Goal: Information Seeking & Learning: Compare options

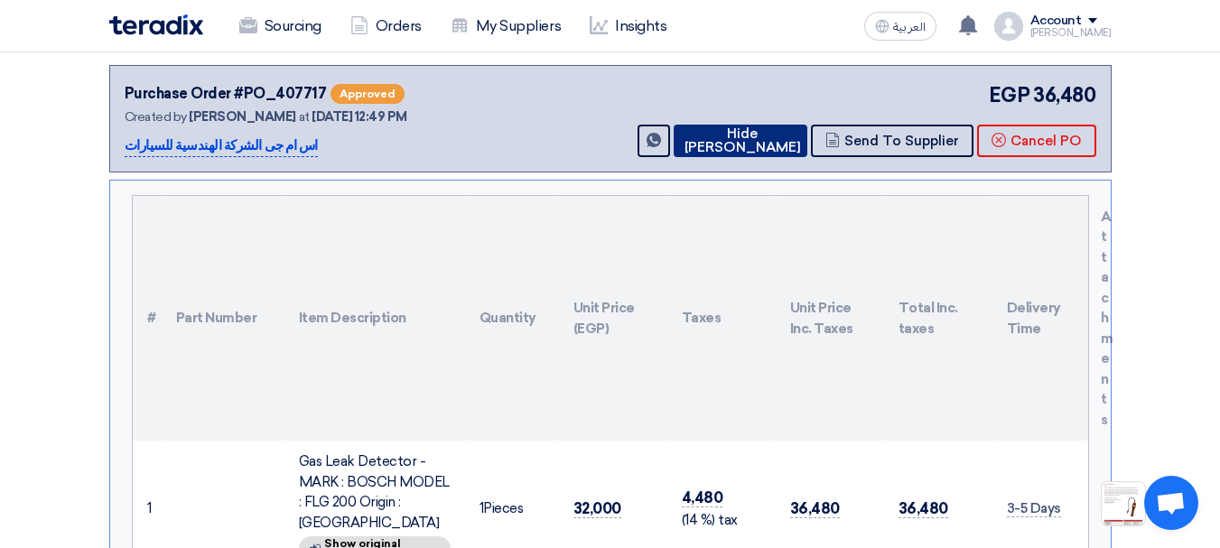
click at [744, 143] on button "Hide [PERSON_NAME]" at bounding box center [741, 141] width 134 height 33
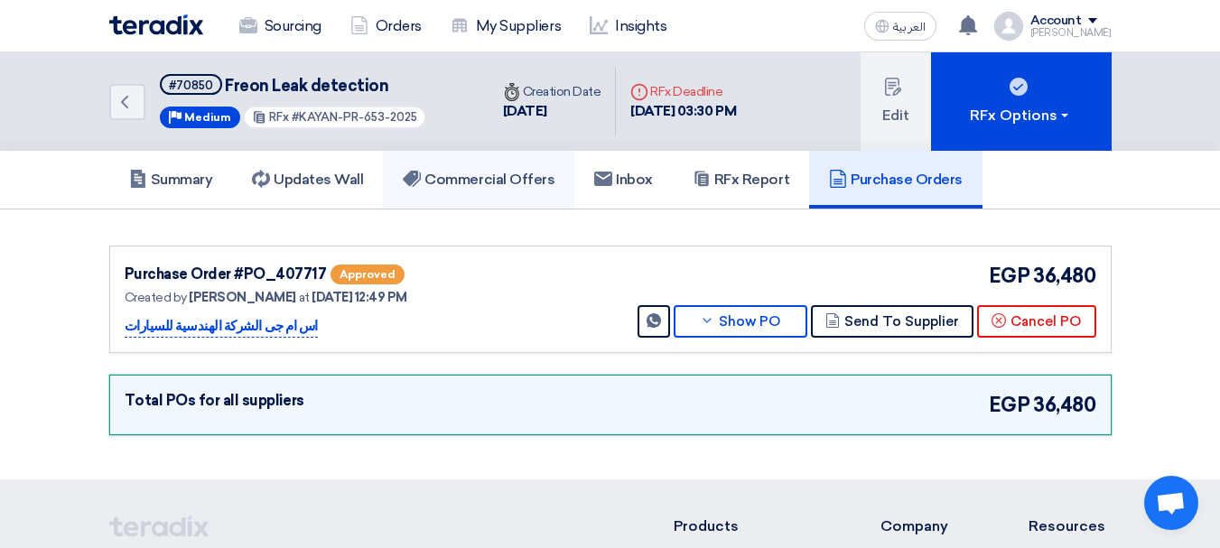
click at [480, 171] on link "Commercial Offers" at bounding box center [478, 180] width 191 height 58
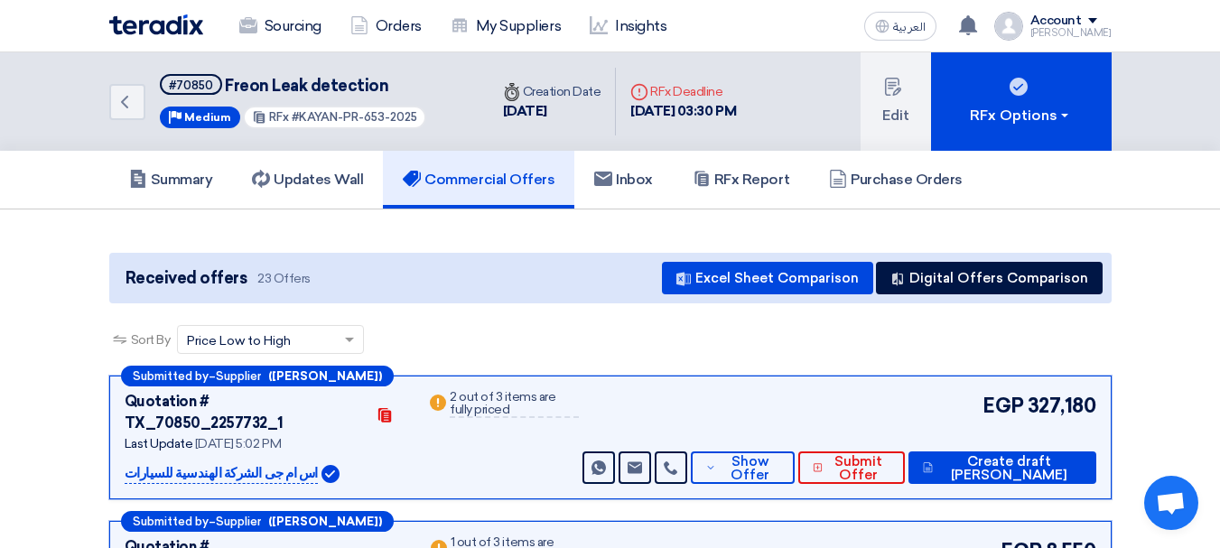
click at [973, 260] on div "Received offers 23 Offers Excel Sheet Comparison Digital Offers Comparison" at bounding box center [610, 278] width 1002 height 51
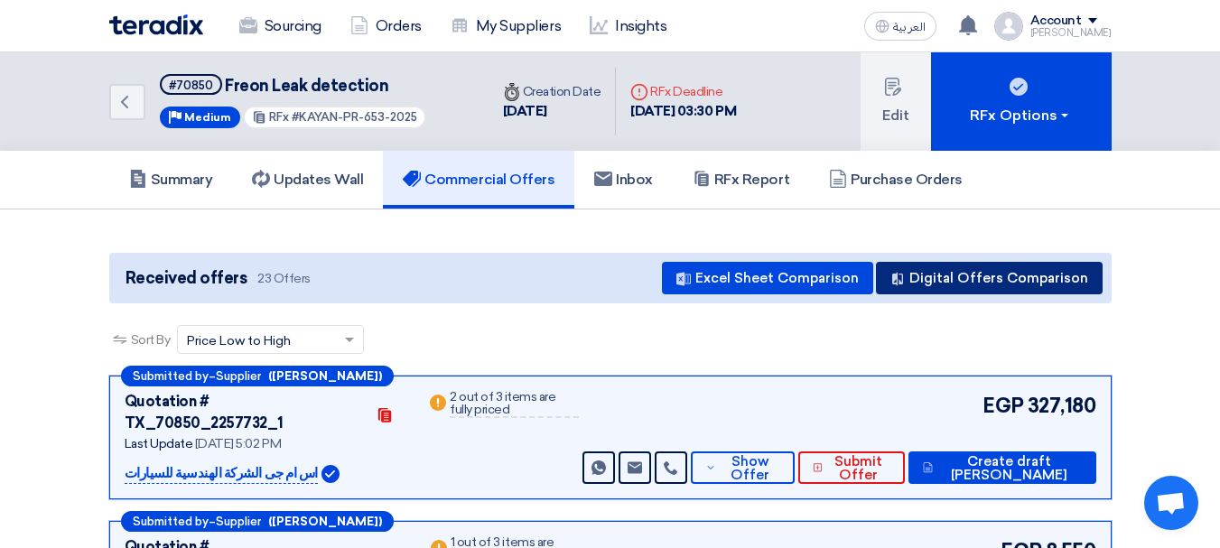
click at [973, 278] on button "Digital Offers Comparison" at bounding box center [989, 278] width 227 height 33
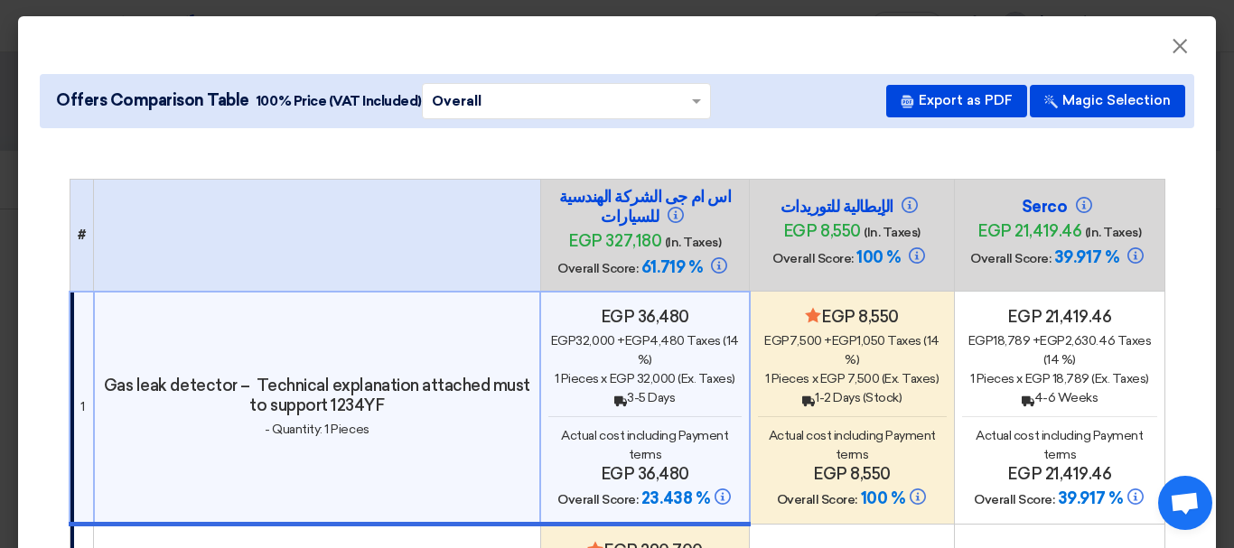
click at [654, 401] on div "Back 3-5 Days" at bounding box center [644, 397] width 192 height 19
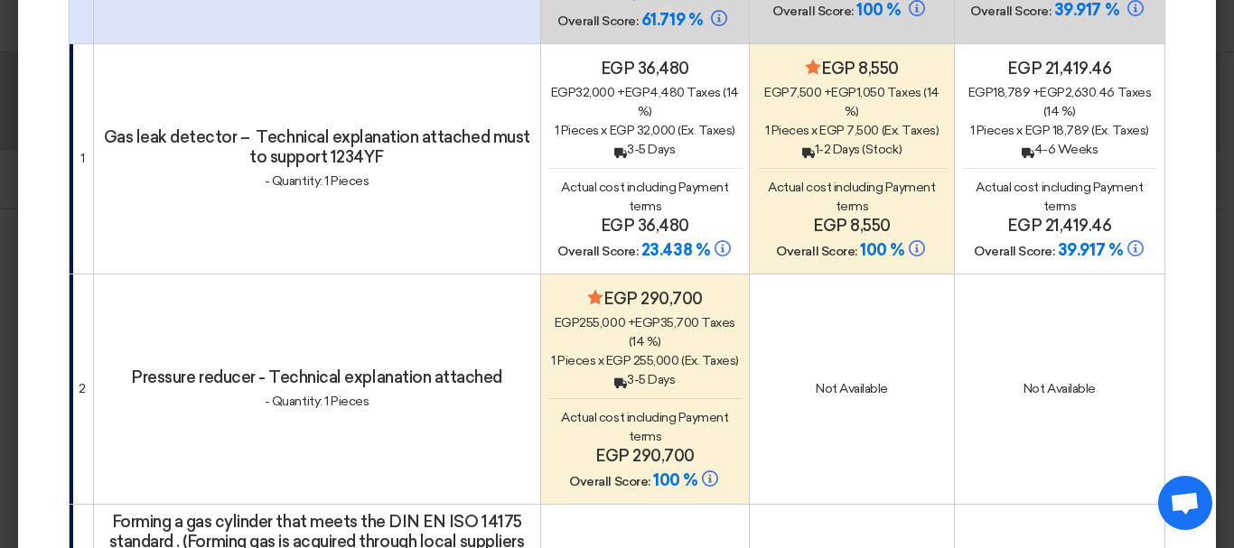
scroll to position [361, 0]
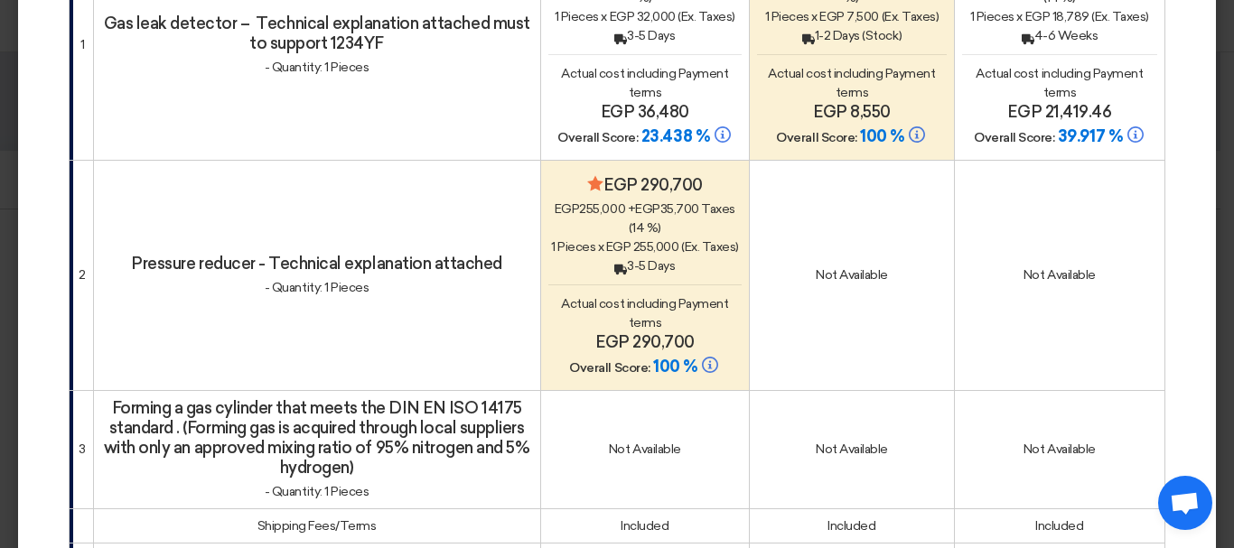
click at [635, 292] on div "Minimize/Maximize Category egp 290,700 egp 255,000 + egp 35,700 Taxes (14 %) 1 …" at bounding box center [644, 276] width 193 height 203
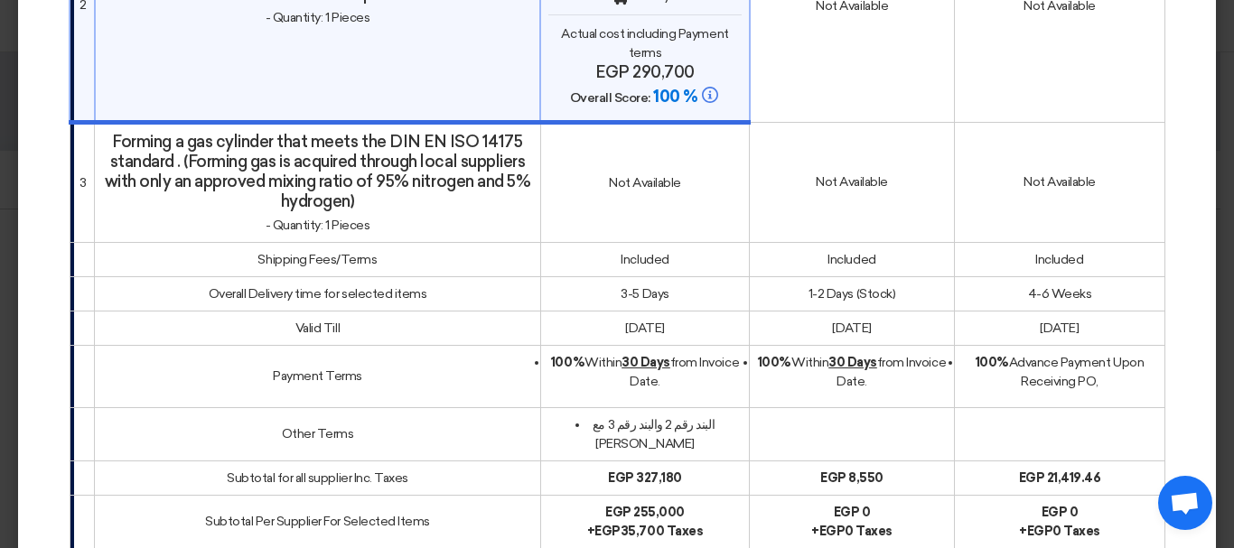
scroll to position [629, 0]
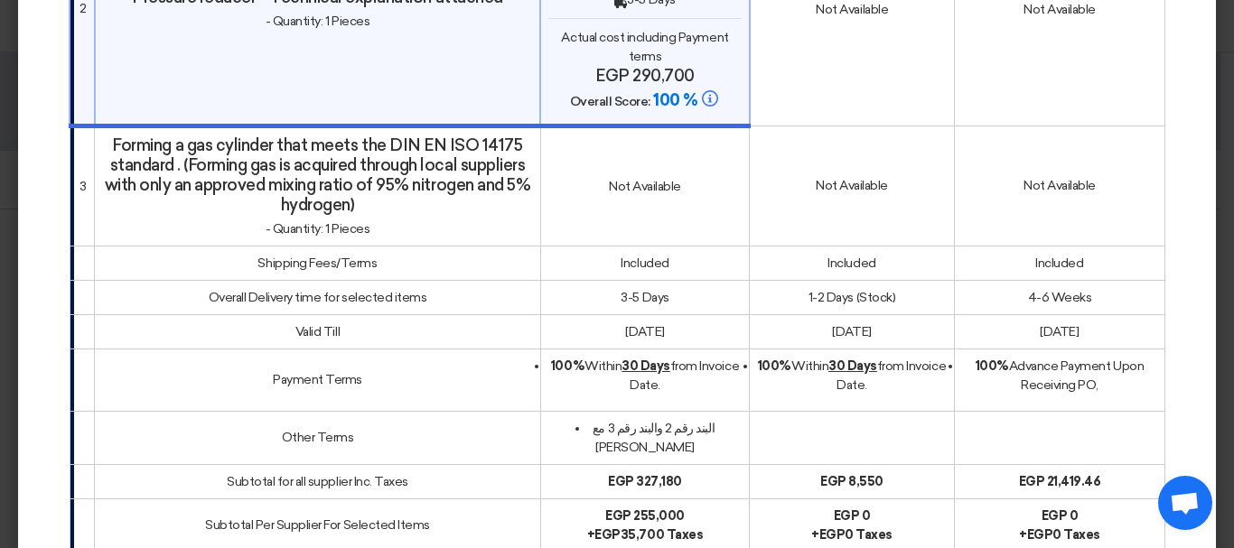
click at [126, 143] on h4 "Forming a gas cylinder that meets the DIN EN ISO 14175 standard . (Forming gas …" at bounding box center [317, 174] width 431 height 79
copy h4 "Forming"
click at [117, 152] on h4 "Forming a gas cylinder that meets the DIN EN ISO 14175 standard . (Forming gas …" at bounding box center [317, 174] width 431 height 79
drag, startPoint x: 107, startPoint y: 144, endPoint x: 275, endPoint y: 144, distance: 168.0
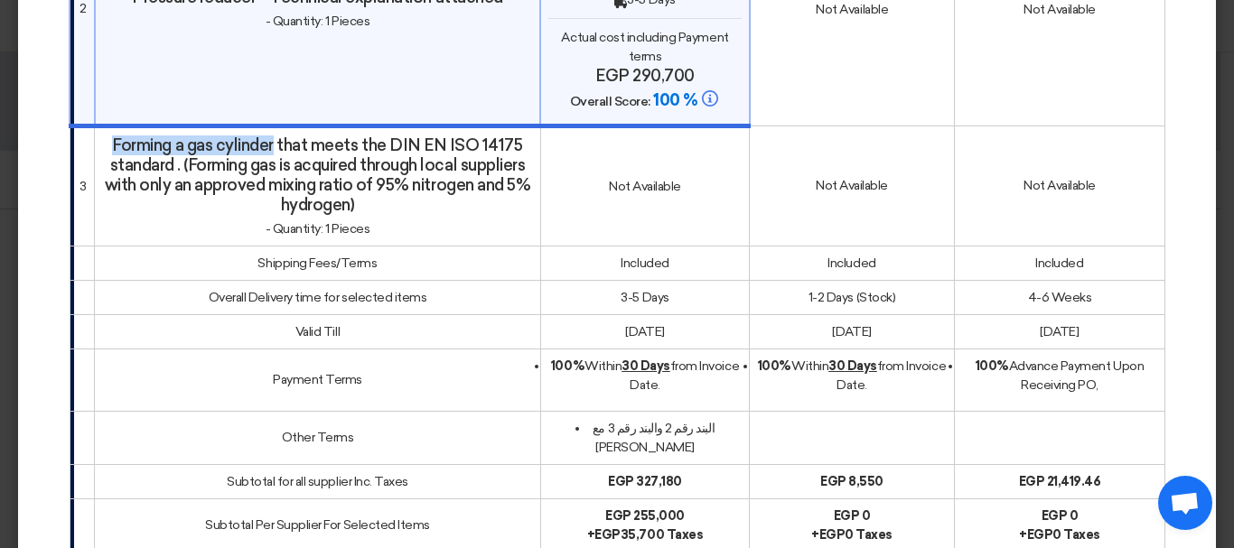
click at [275, 144] on h4 "Forming a gas cylinder that meets the DIN EN ISO 14175 standard . (Forming gas …" at bounding box center [317, 174] width 431 height 79
copy h4 "Forming a gas cylinder"
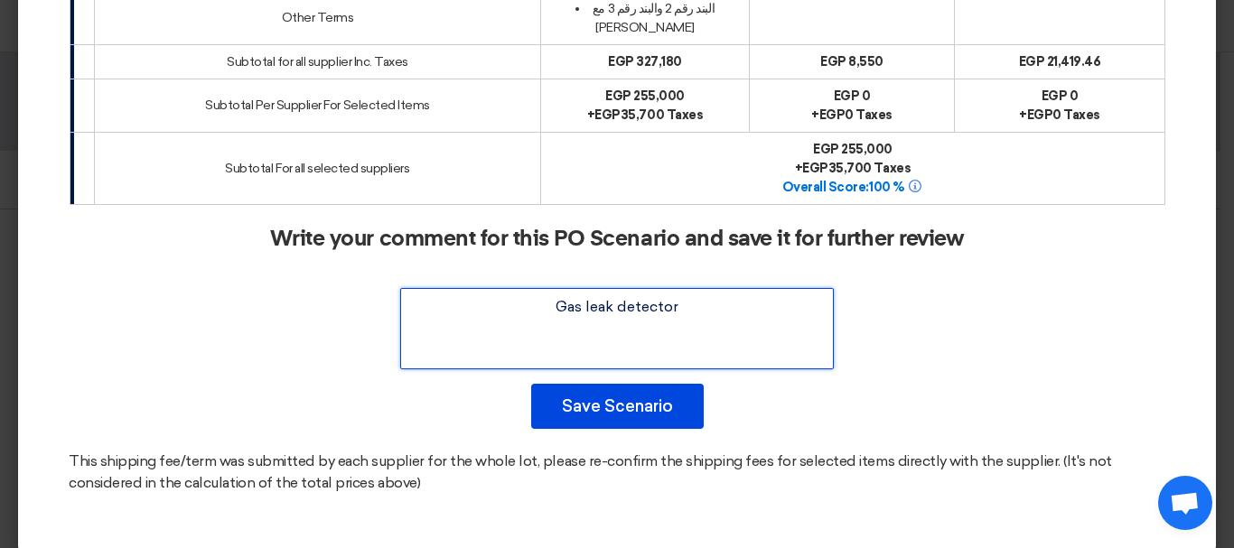
drag, startPoint x: 709, startPoint y: 294, endPoint x: 470, endPoint y: 285, distance: 239.5
click at [470, 288] on textarea at bounding box center [616, 328] width 433 height 81
paste textarea "Forming a gas cylinde"
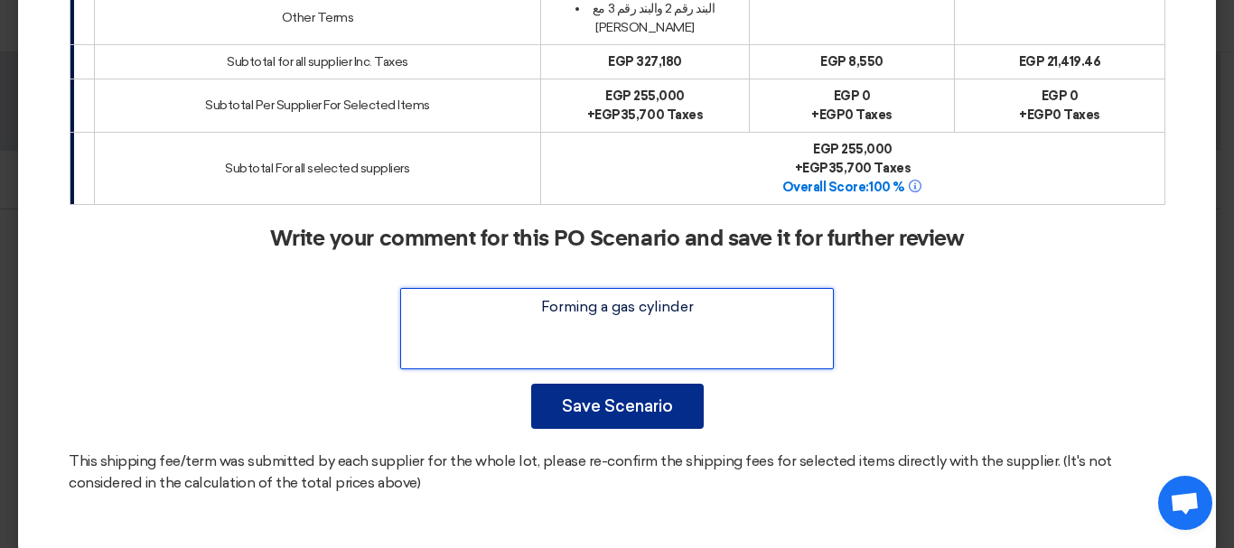
type textarea "Forming a gas cylinder"
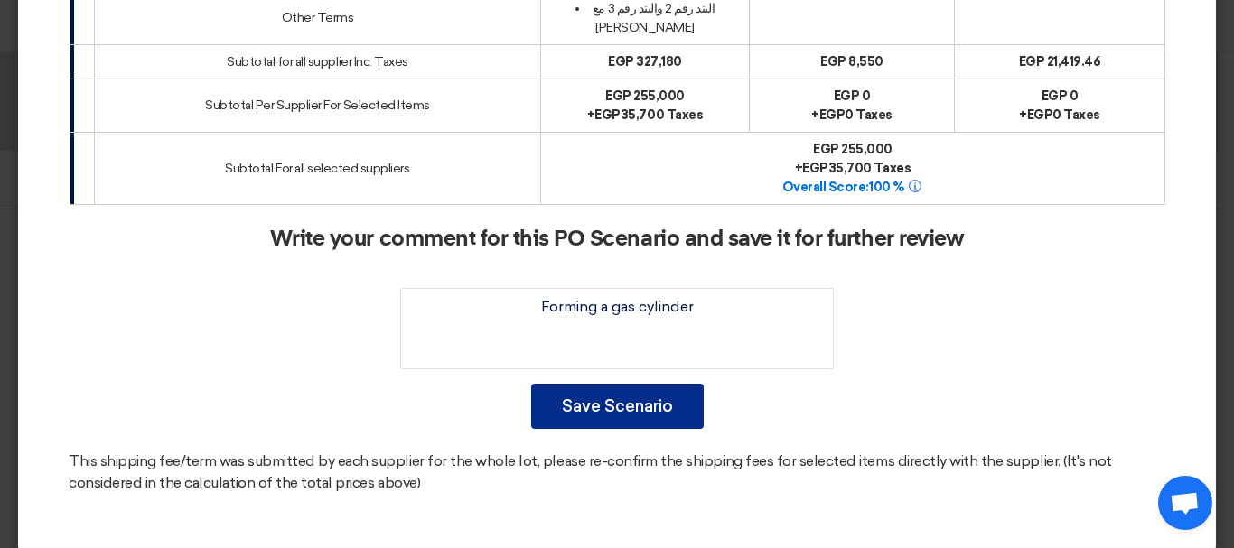
click at [607, 387] on button "Save Scenario" at bounding box center [617, 406] width 172 height 45
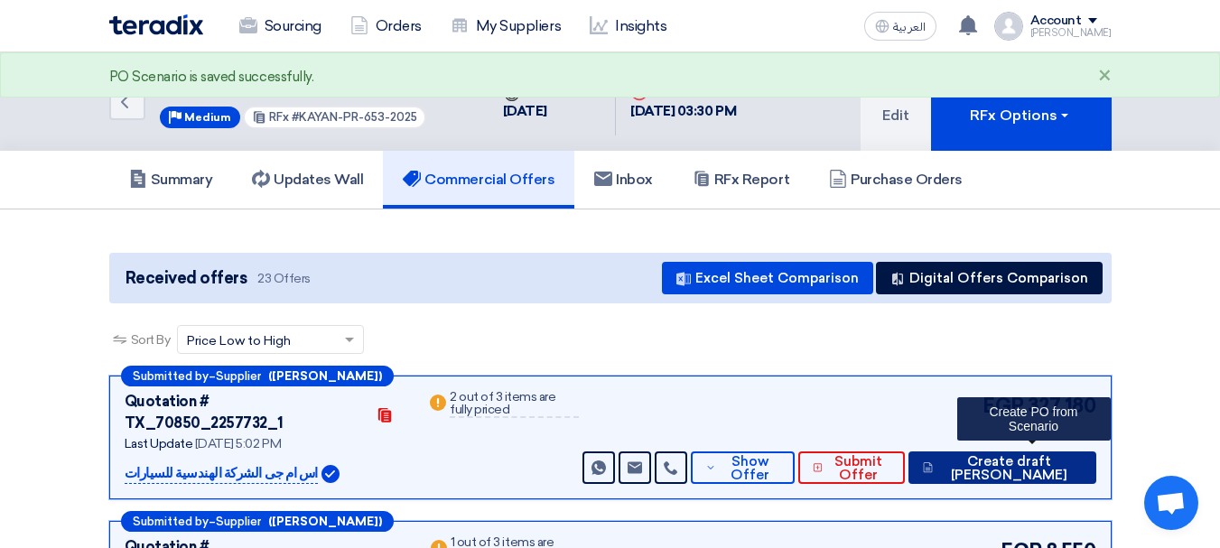
click at [1021, 455] on span "Create draft [PERSON_NAME]" at bounding box center [1009, 468] width 144 height 27
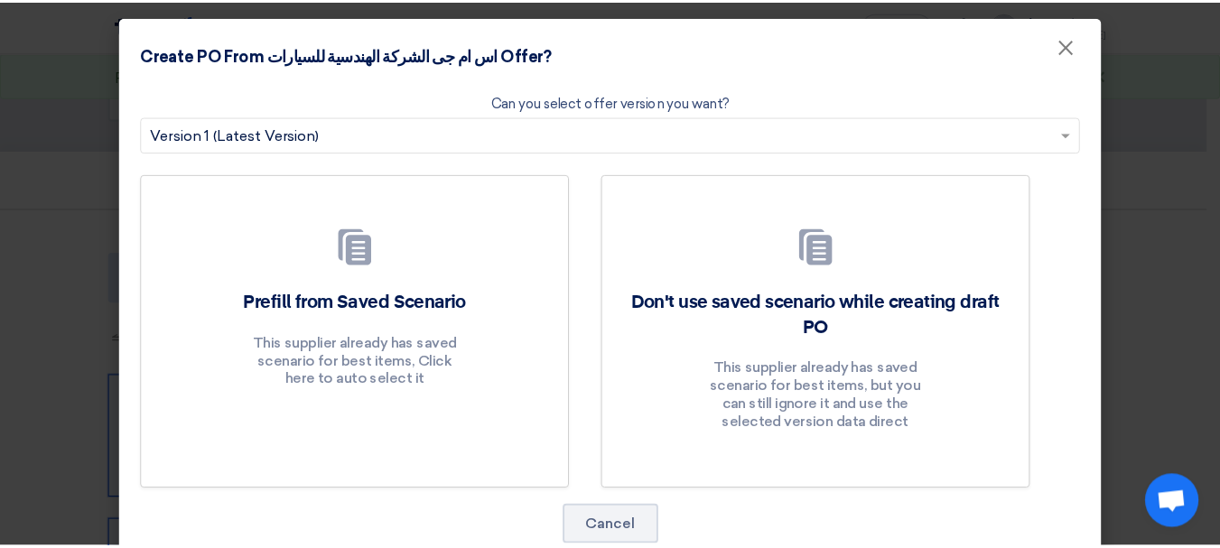
scroll to position [45, 0]
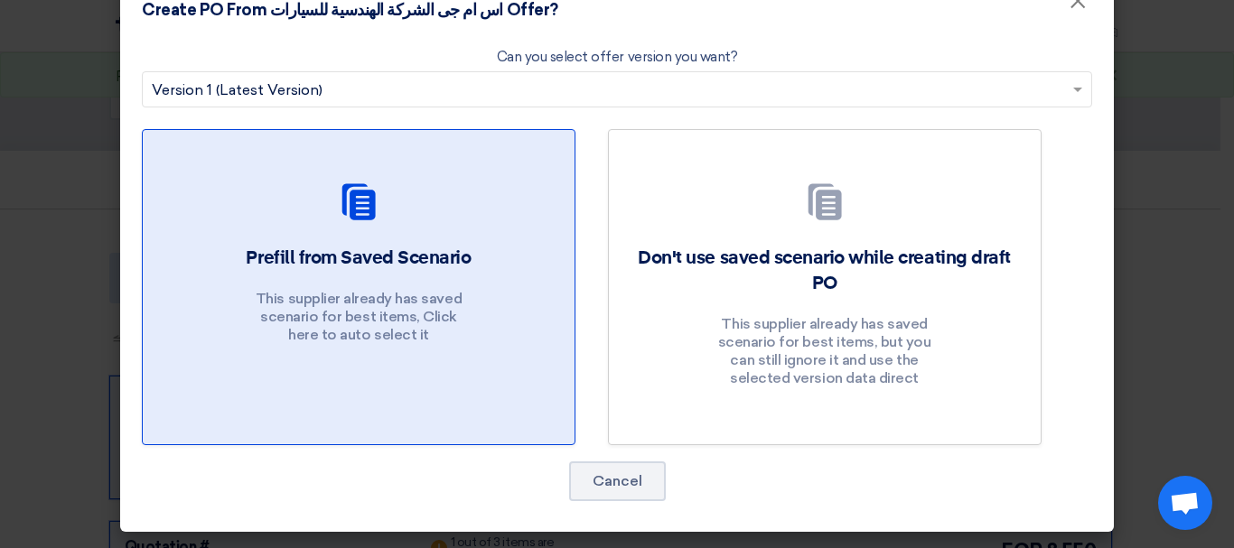
click at [424, 250] on h2 "Prefill from Saved Scenario" at bounding box center [358, 258] width 225 height 25
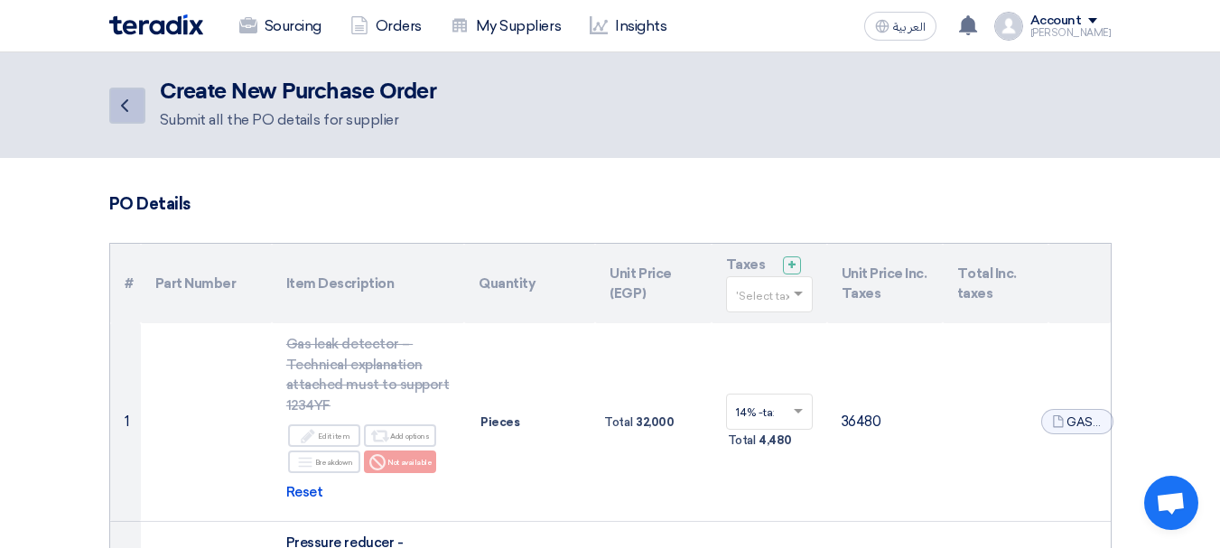
click at [127, 111] on use at bounding box center [124, 105] width 7 height 13
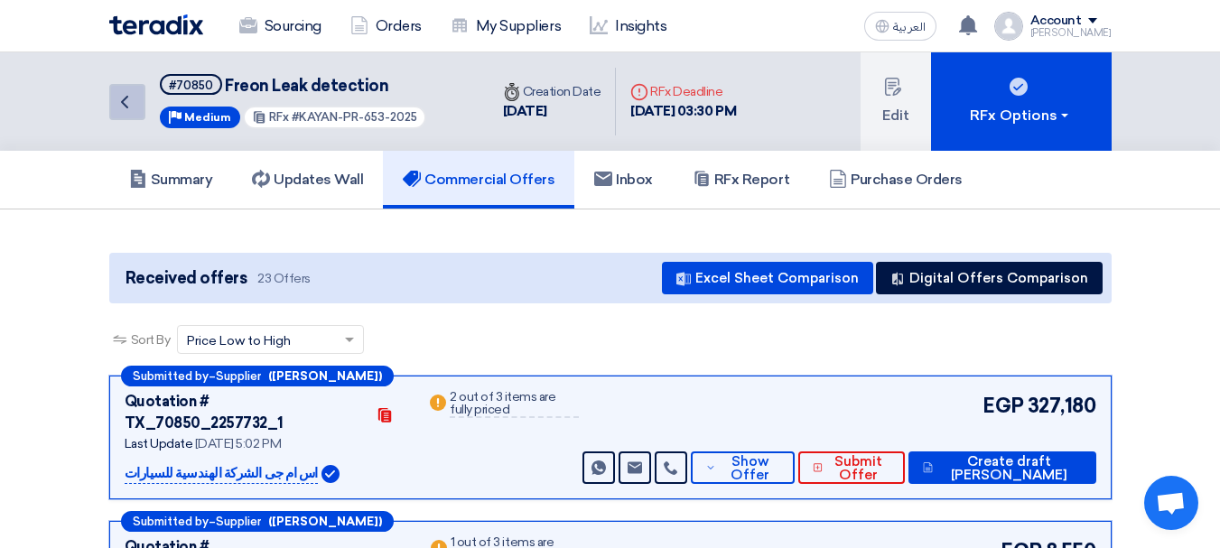
click at [130, 108] on icon "Back" at bounding box center [125, 102] width 22 height 22
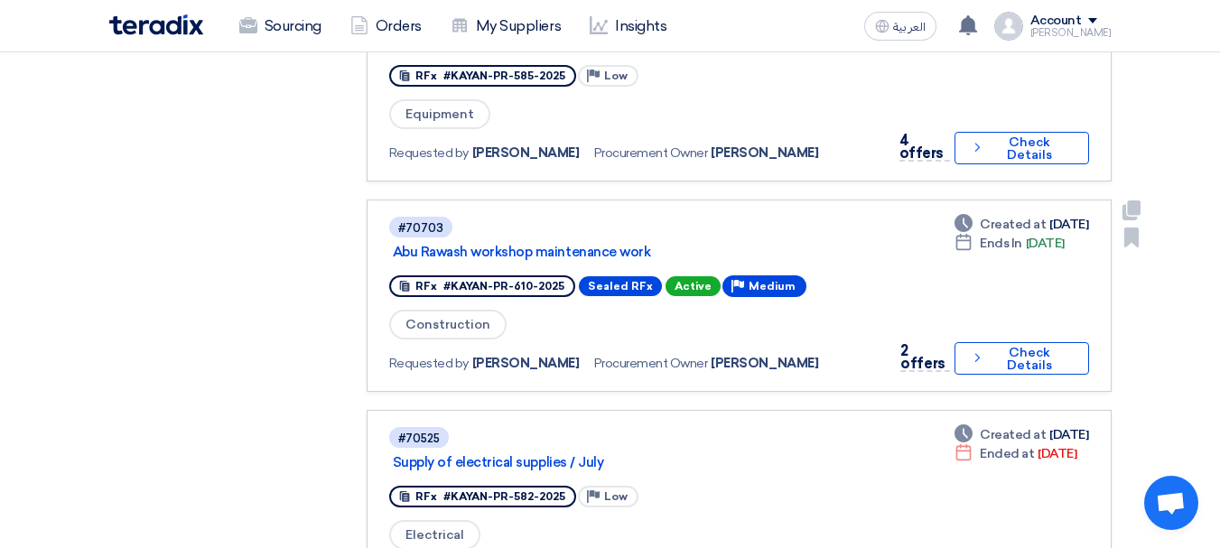
scroll to position [869, 0]
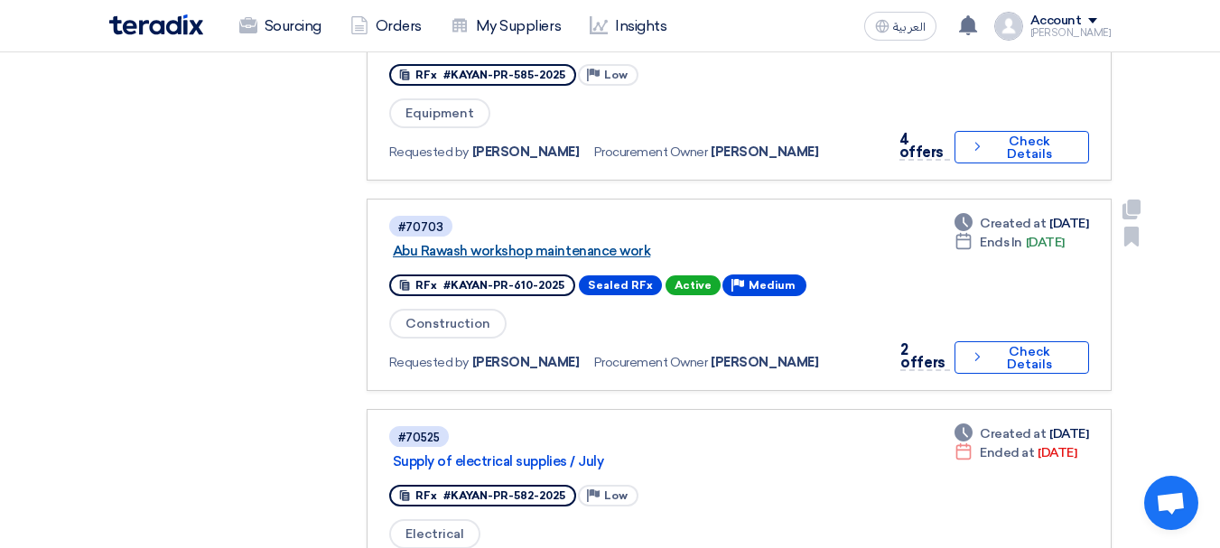
click at [517, 254] on link "Abu Rawash workshop maintenance work" at bounding box center [619, 251] width 452 height 16
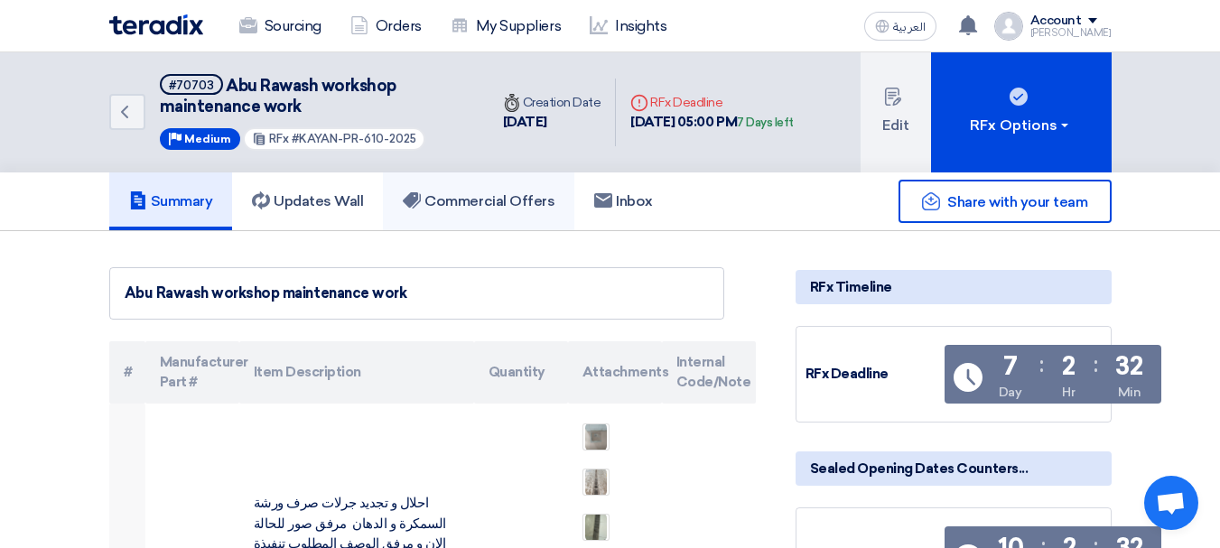
click at [445, 202] on h5 "Commercial Offers" at bounding box center [479, 201] width 152 height 18
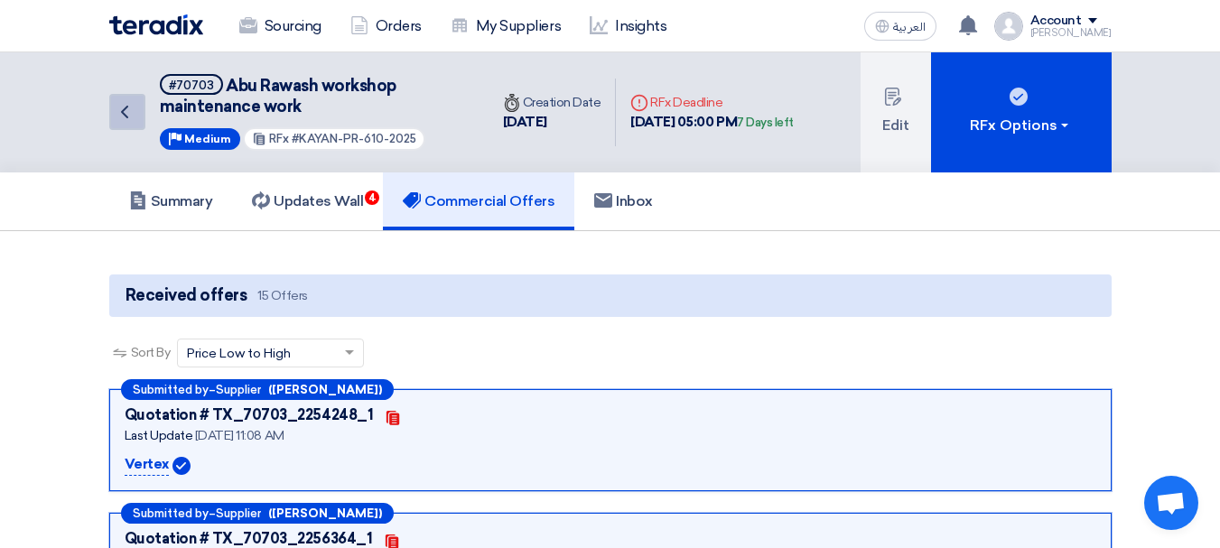
click at [137, 96] on link "Back" at bounding box center [127, 112] width 36 height 36
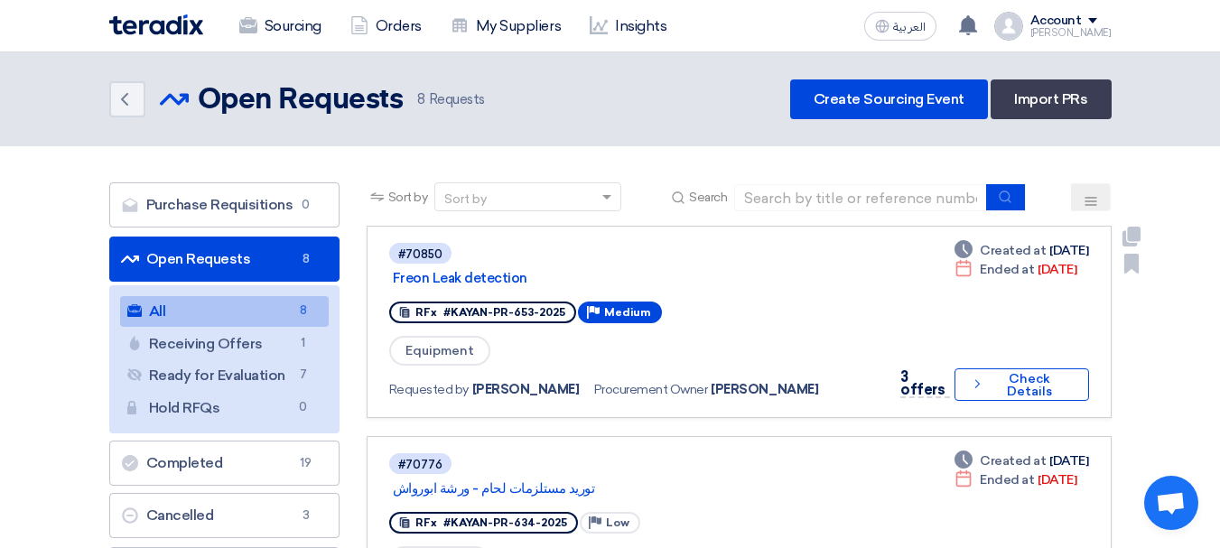
click at [512, 345] on div "Equipment" at bounding box center [632, 350] width 486 height 33
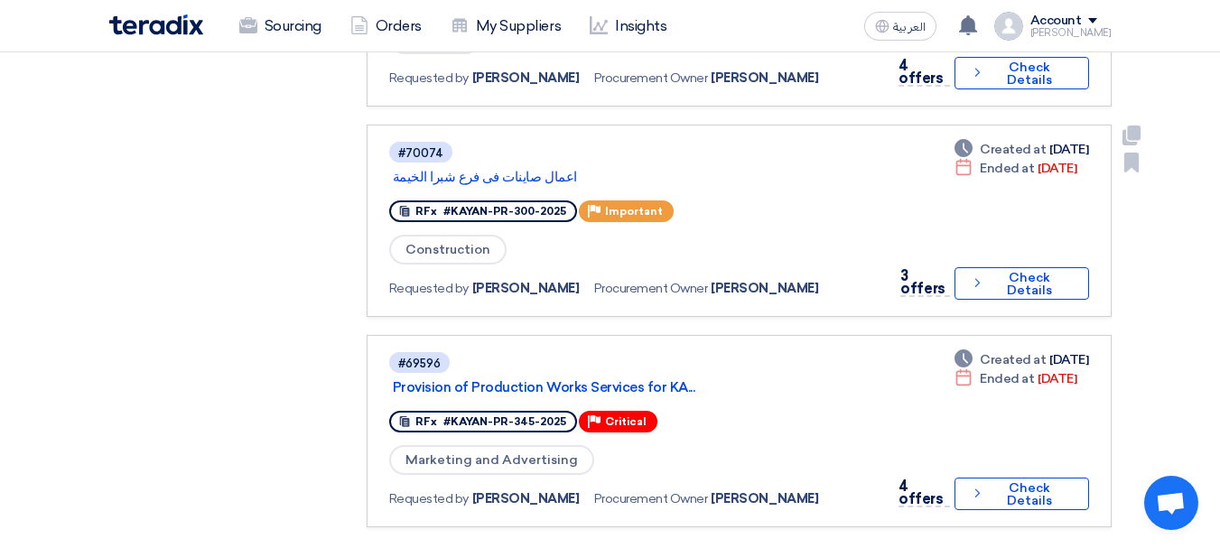
scroll to position [1353, 0]
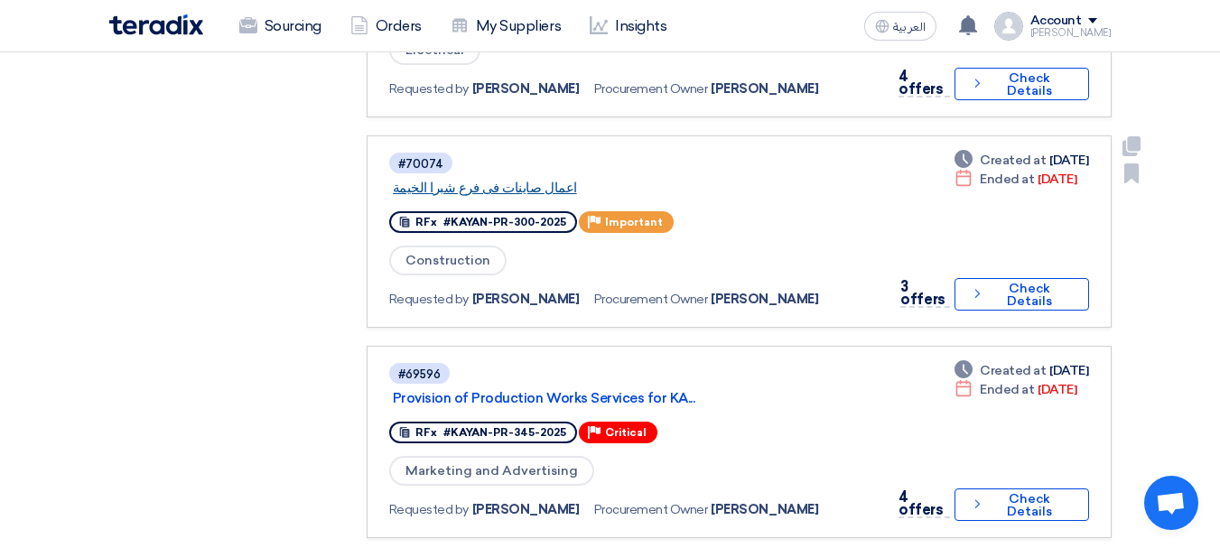
click at [467, 187] on link "اعمال صاينات فى فرع شبرا الخيمة" at bounding box center [619, 188] width 452 height 16
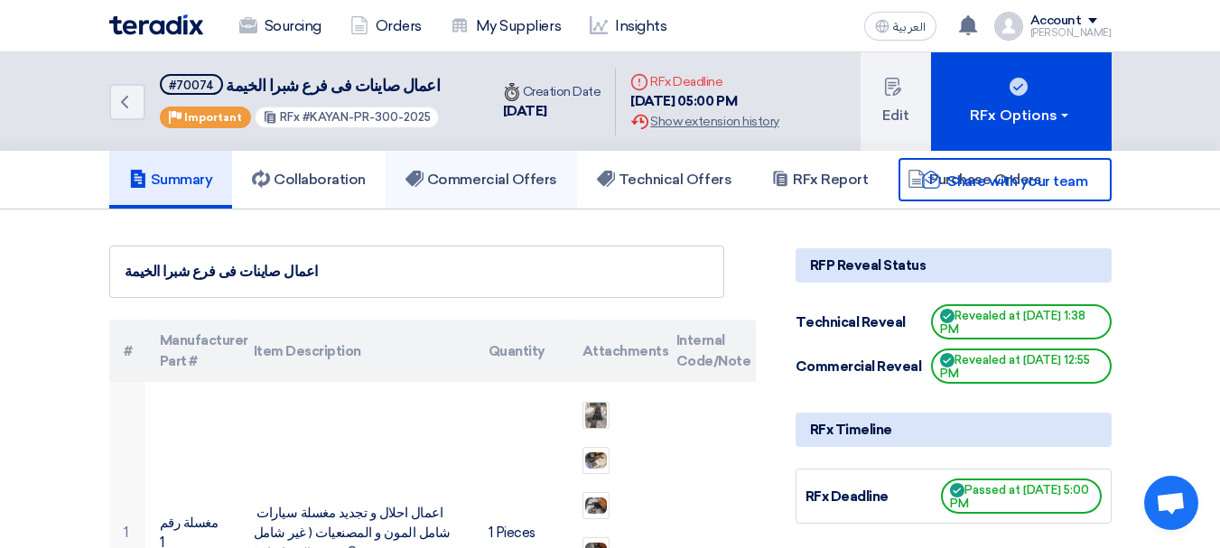
click at [467, 187] on h5 "Commercial Offers" at bounding box center [481, 180] width 152 height 18
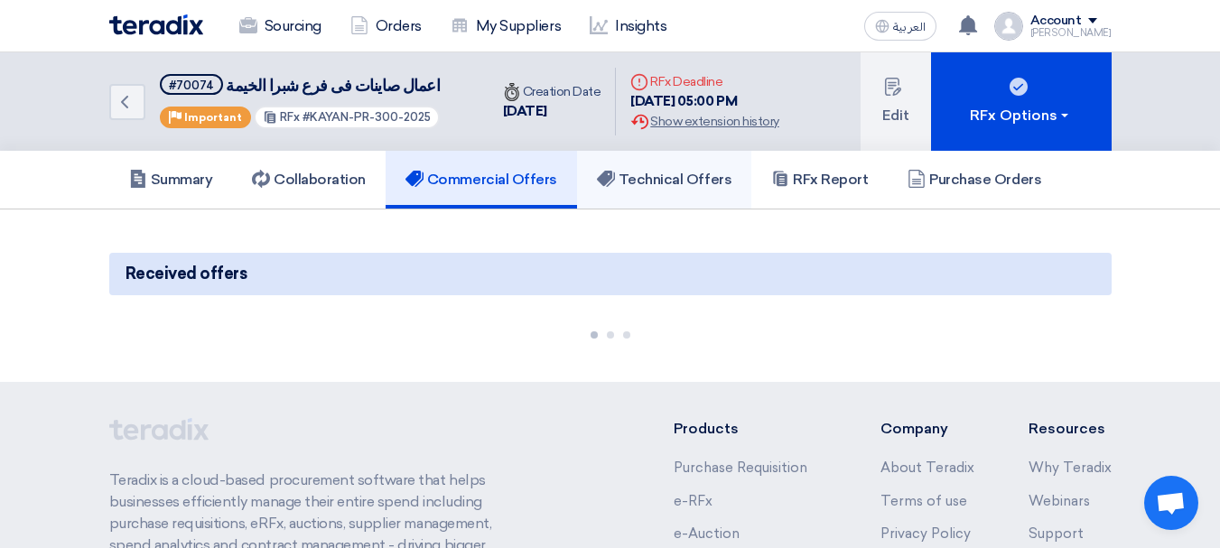
click at [673, 197] on link "Technical Offers" at bounding box center [664, 180] width 174 height 58
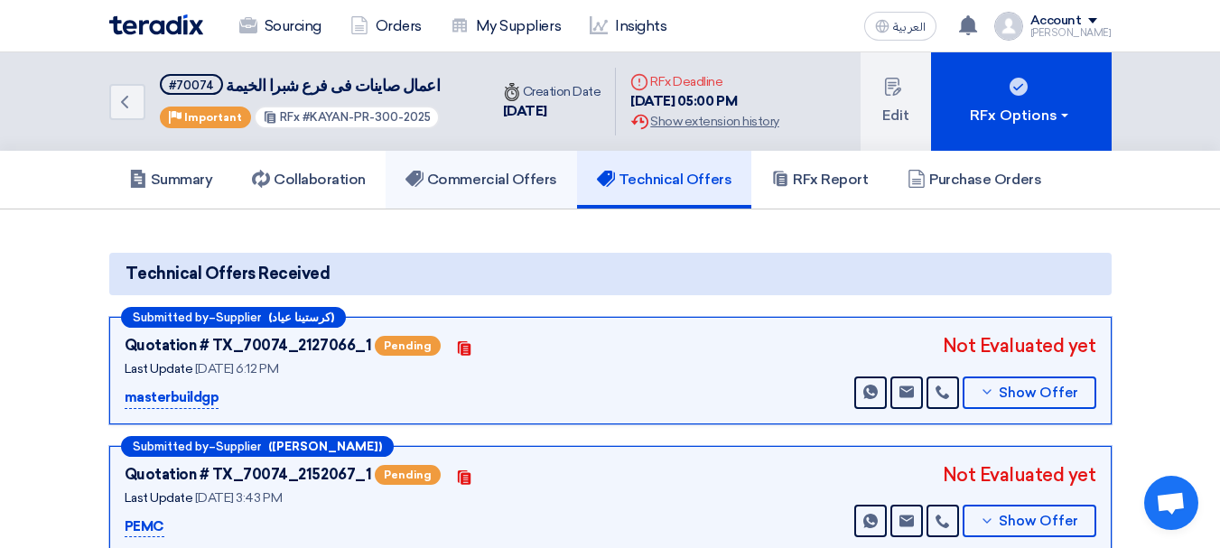
click at [510, 164] on link "Commercial Offers" at bounding box center [481, 180] width 191 height 58
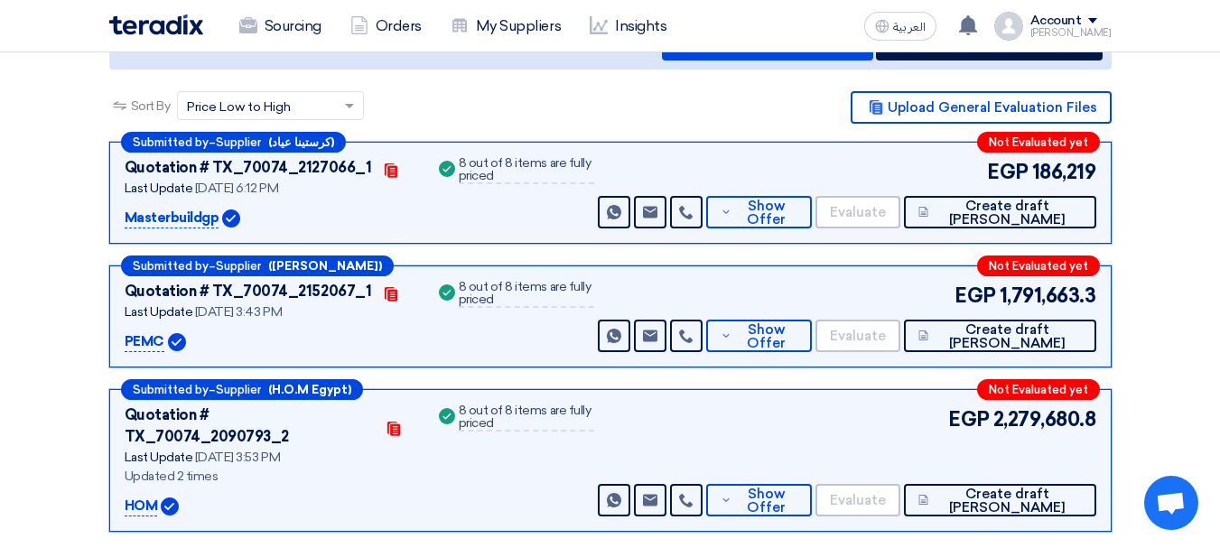
scroll to position [235, 0]
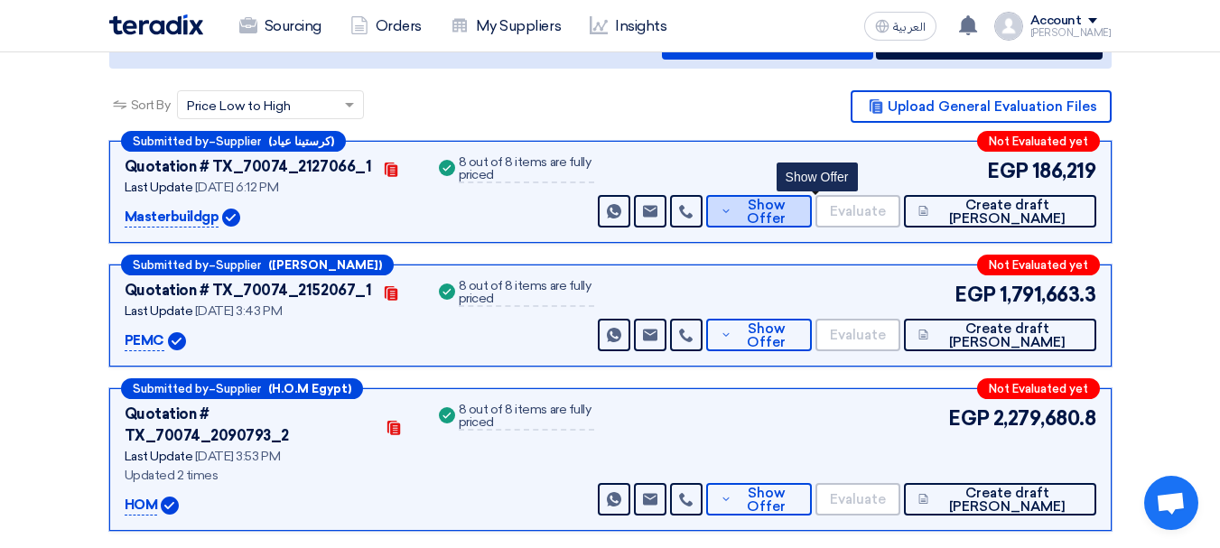
click at [797, 217] on span "Show Offer" at bounding box center [766, 212] width 61 height 27
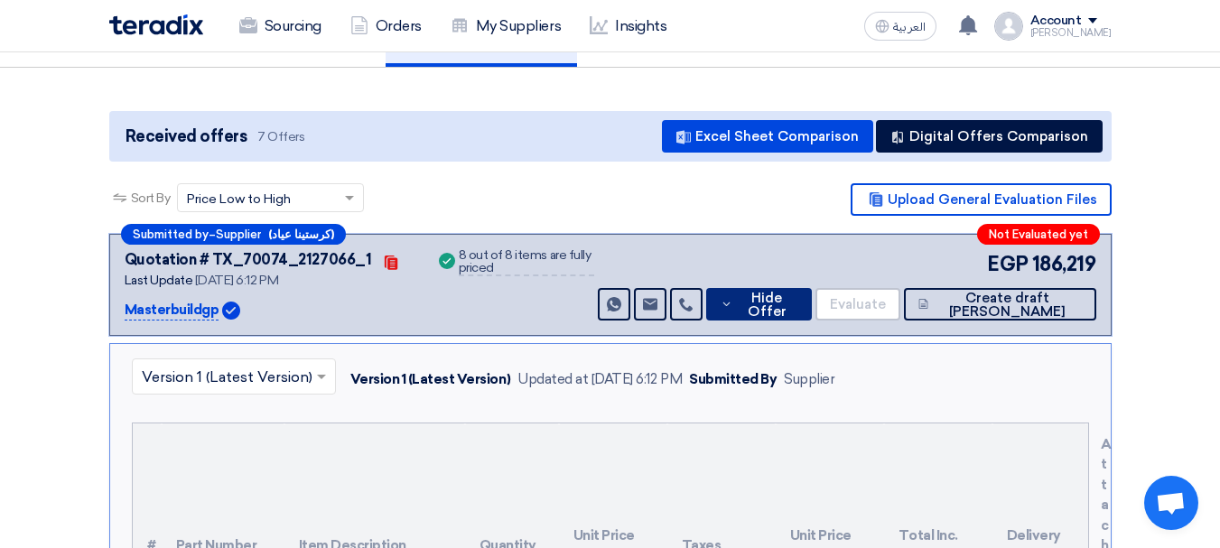
scroll to position [141, 0]
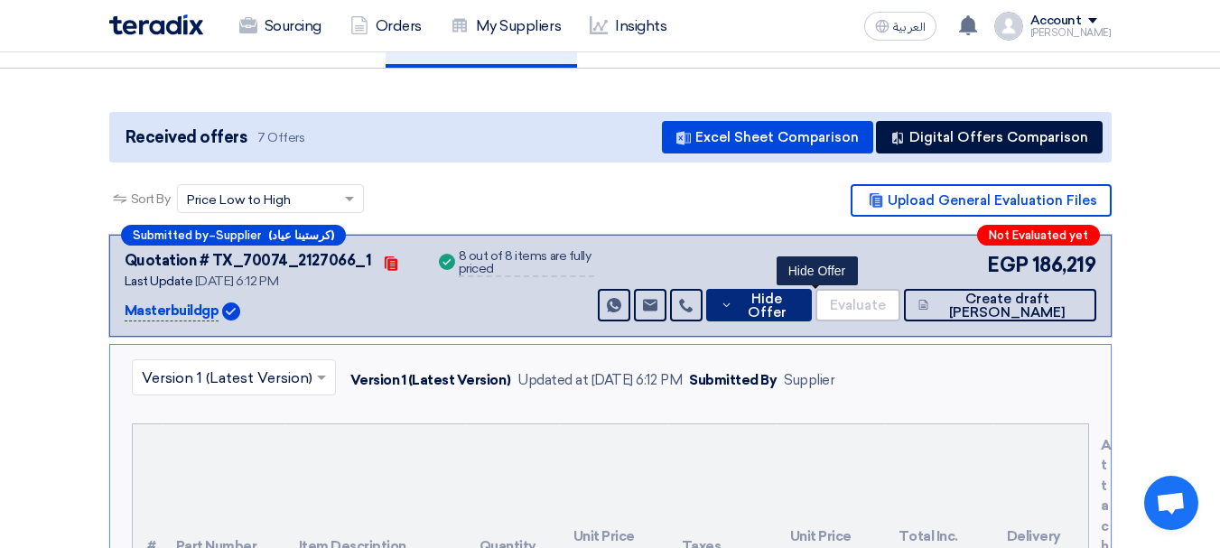
click at [797, 308] on span "Hide Offer" at bounding box center [767, 306] width 61 height 27
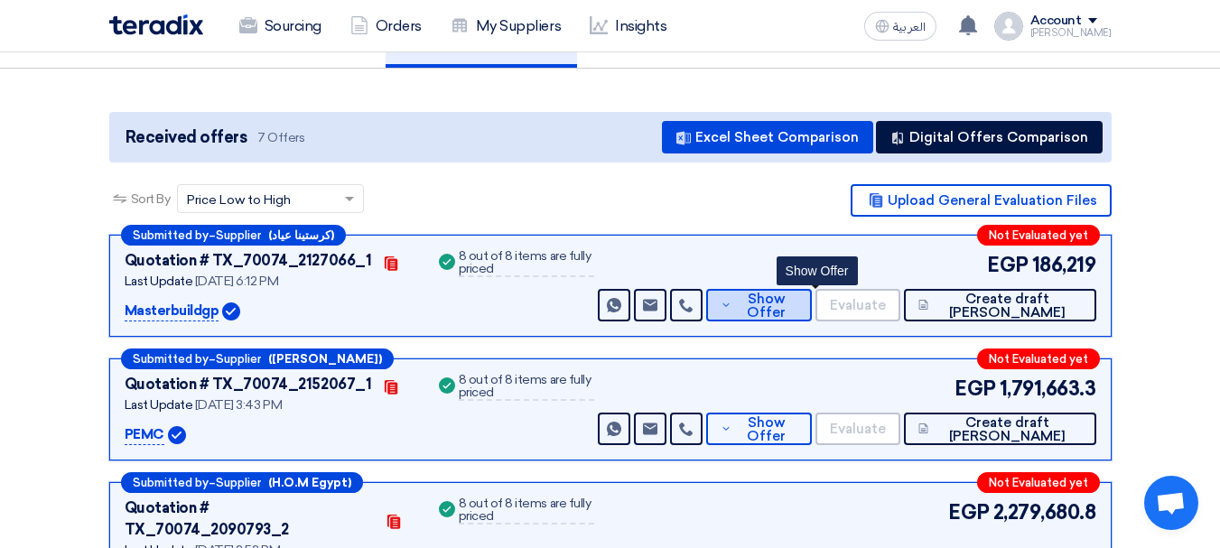
click at [797, 308] on span "Show Offer" at bounding box center [766, 306] width 61 height 27
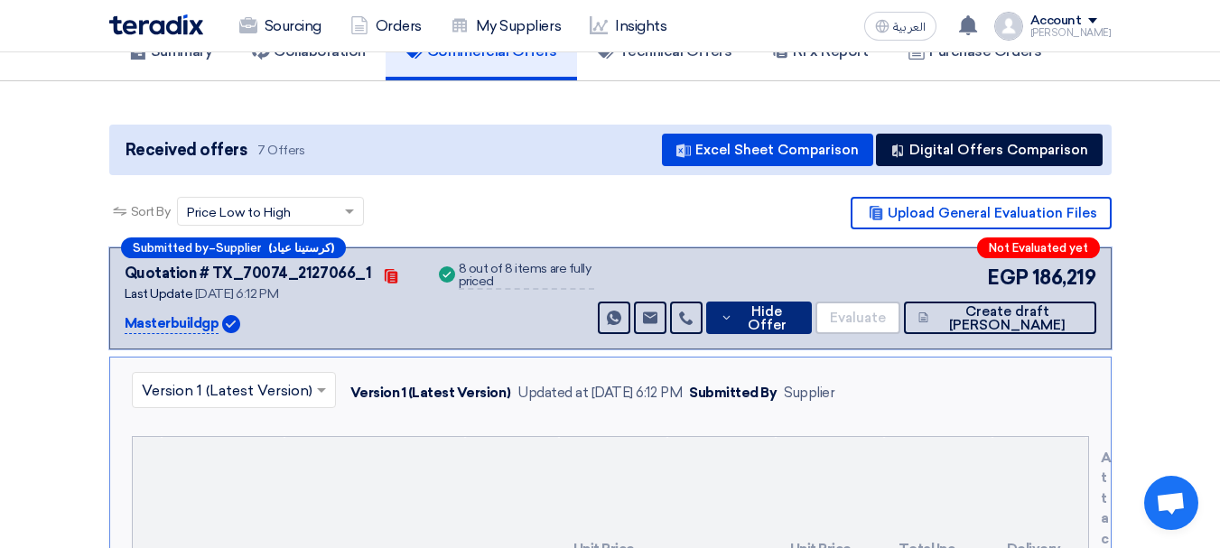
scroll to position [107, 0]
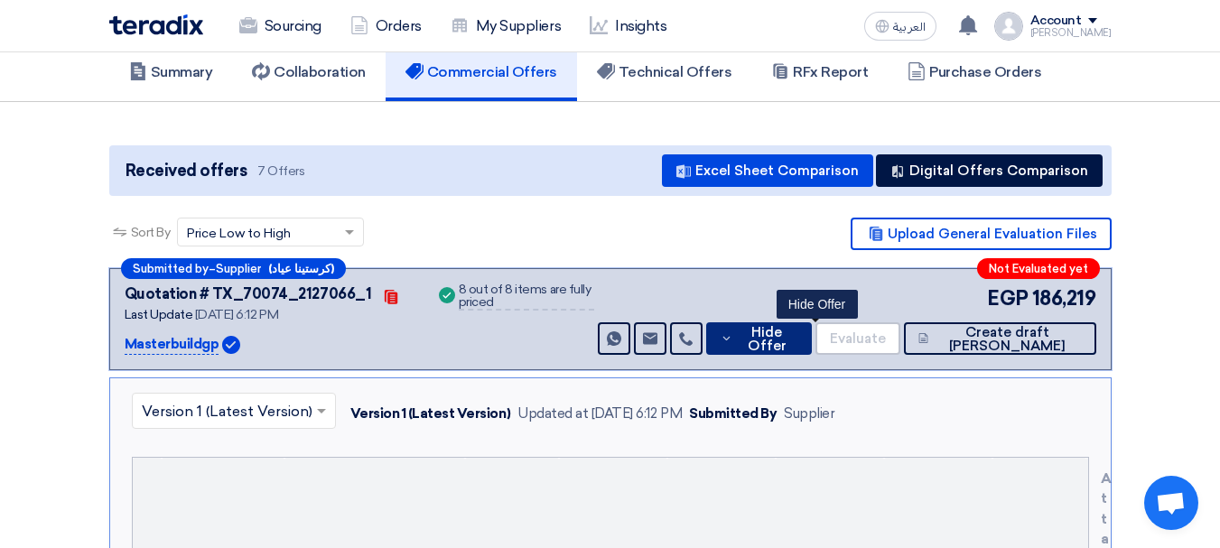
click at [790, 338] on button "Hide Offer" at bounding box center [759, 338] width 106 height 33
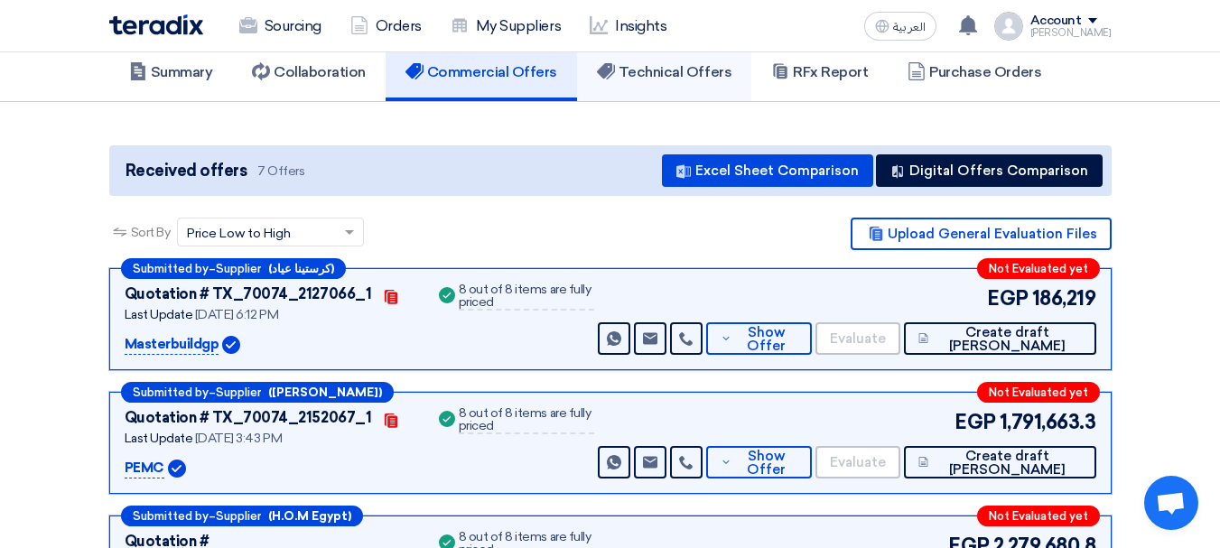
click at [675, 70] on h5 "Technical Offers" at bounding box center [664, 72] width 135 height 18
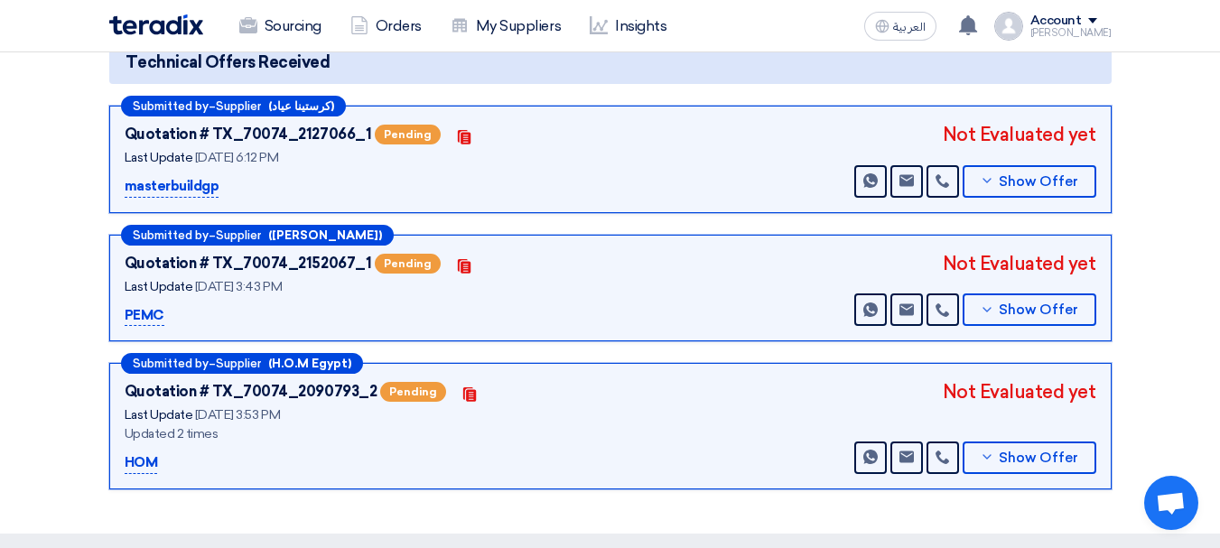
scroll to position [212, 0]
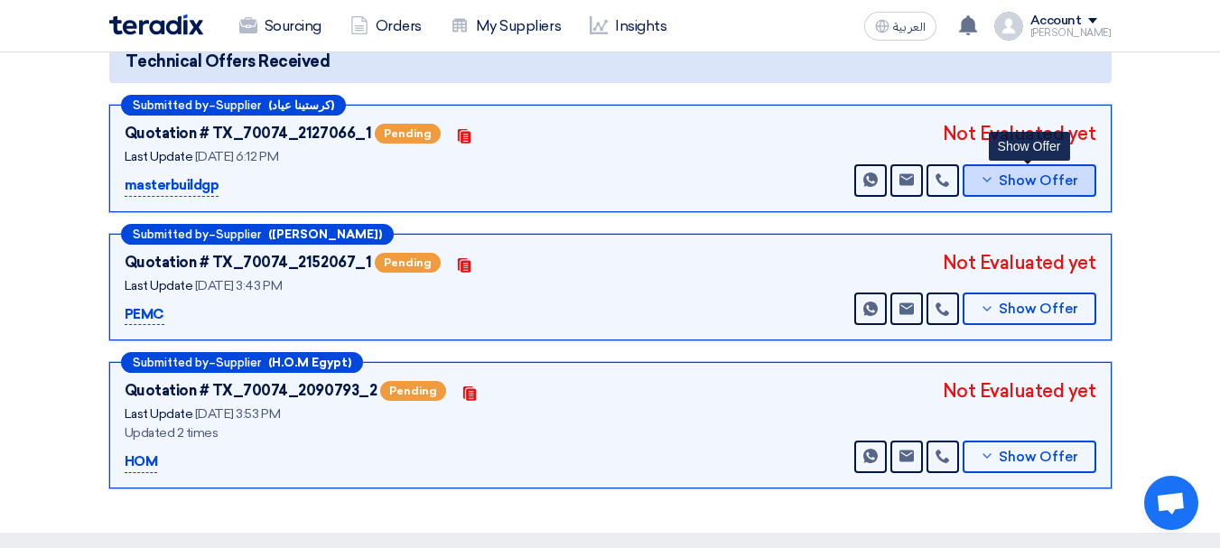
click at [1005, 184] on span "Show Offer" at bounding box center [1038, 181] width 79 height 14
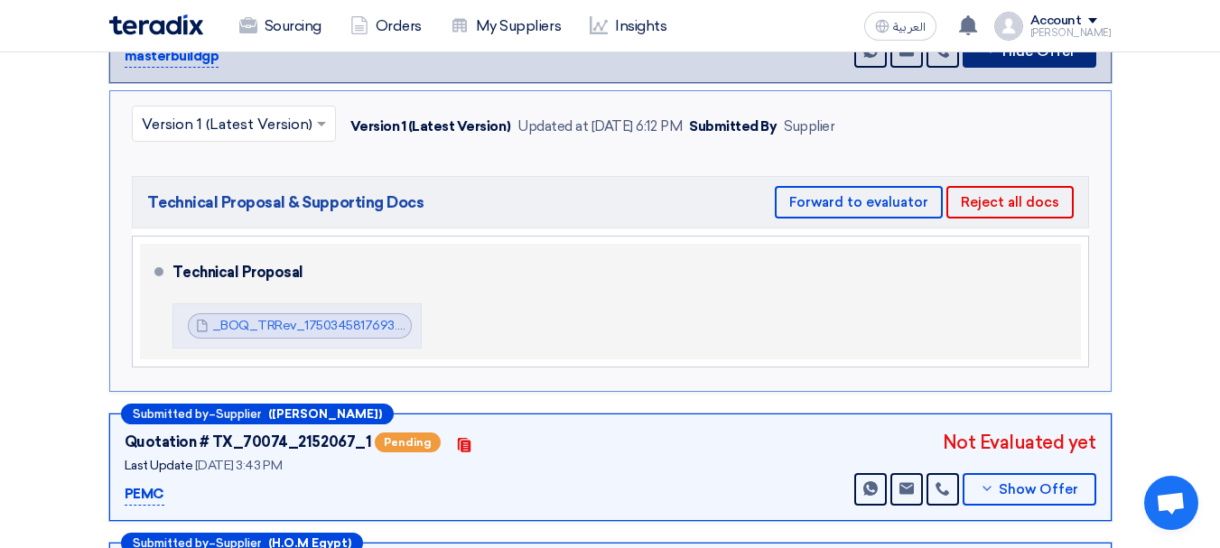
scroll to position [0, 0]
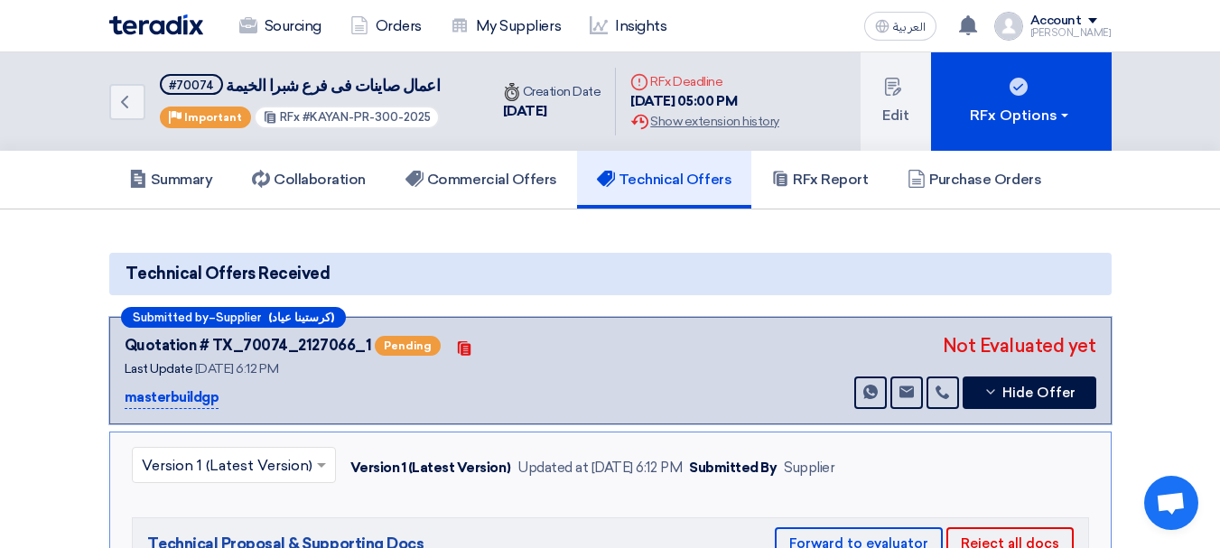
click at [141, 405] on p "masterbuildgp" at bounding box center [172, 398] width 95 height 22
copy div "masterbuildgp"
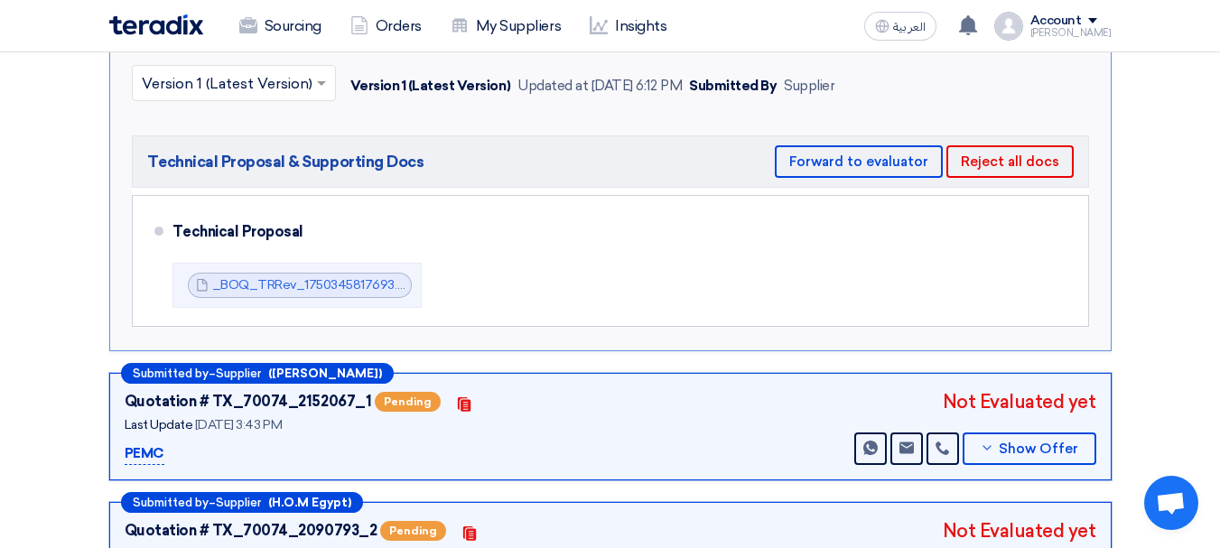
scroll to position [383, 0]
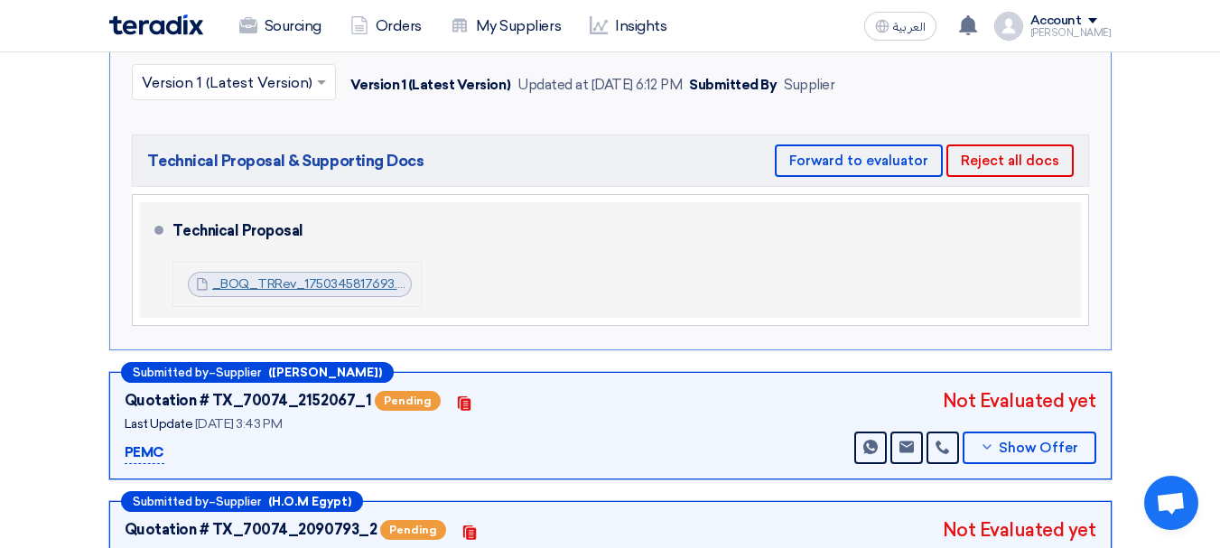
click at [297, 277] on link "_BOQ_TRRev_1750345817693.pdf" at bounding box center [315, 283] width 206 height 15
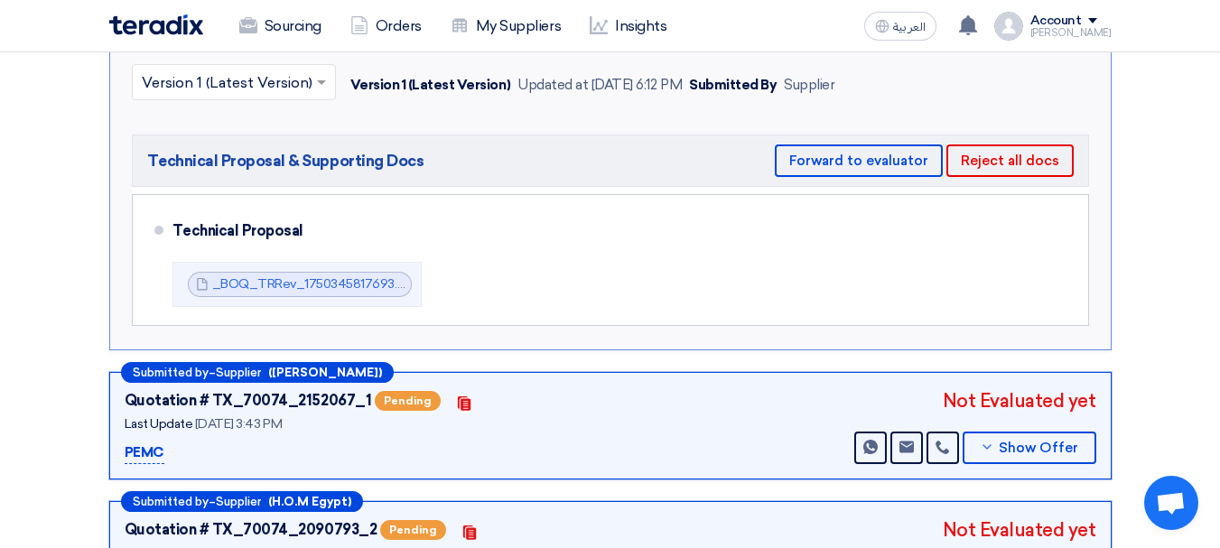
click at [433, 461] on div "PEMC" at bounding box center [351, 453] width 452 height 22
click at [504, 461] on div "PEMC" at bounding box center [351, 453] width 452 height 22
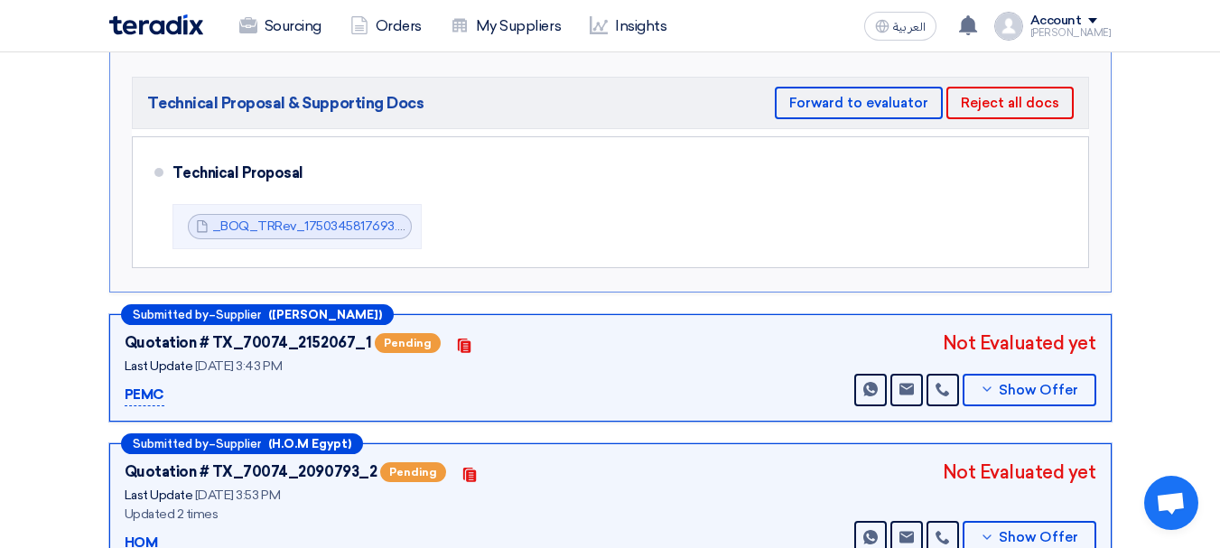
scroll to position [452, 0]
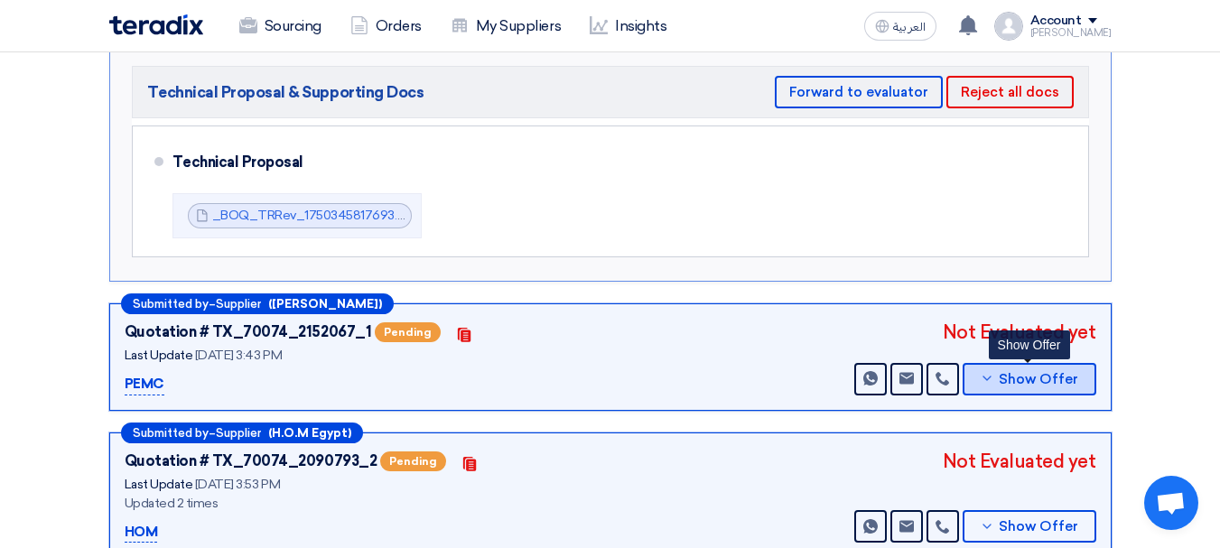
click at [1045, 373] on span "Show Offer" at bounding box center [1038, 380] width 79 height 14
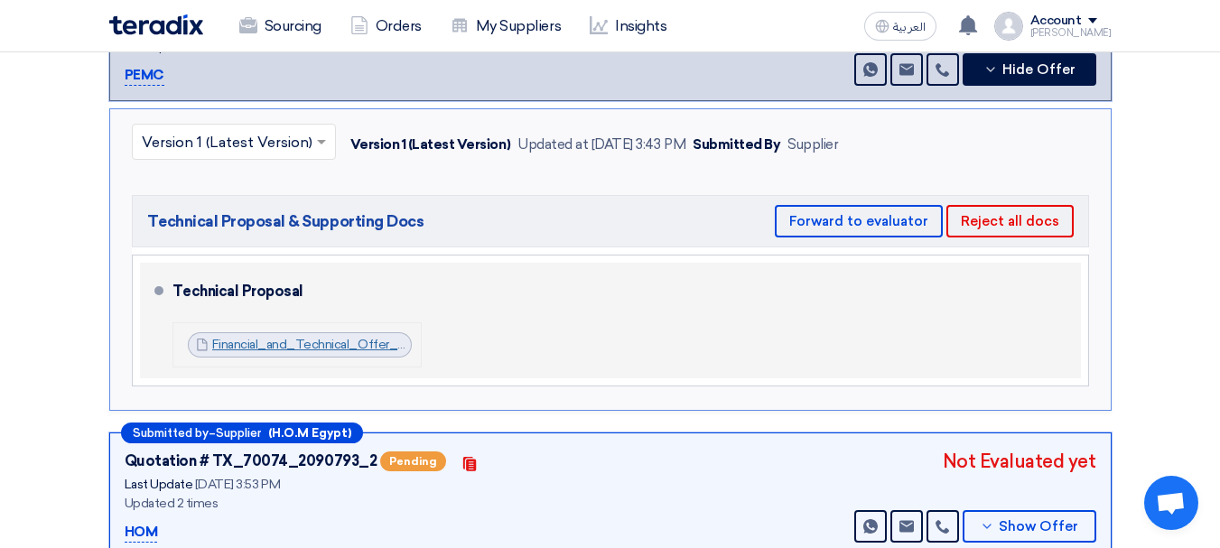
click at [326, 343] on link "Financial_and_Technical_Offer_PEMC_Kayan_Egypt________1751287408894.pdf" at bounding box center [455, 344] width 486 height 15
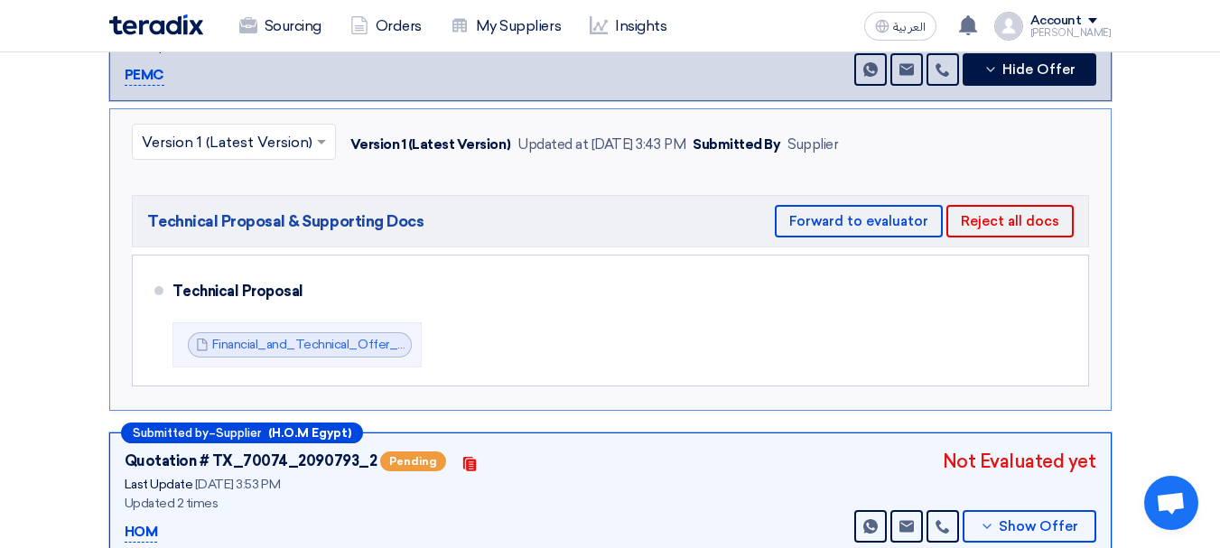
click at [79, 479] on section "Technical Offers Received Submitted by – Supplier (كرستينا عياد) Quotation # TX…" at bounding box center [610, 180] width 1220 height 844
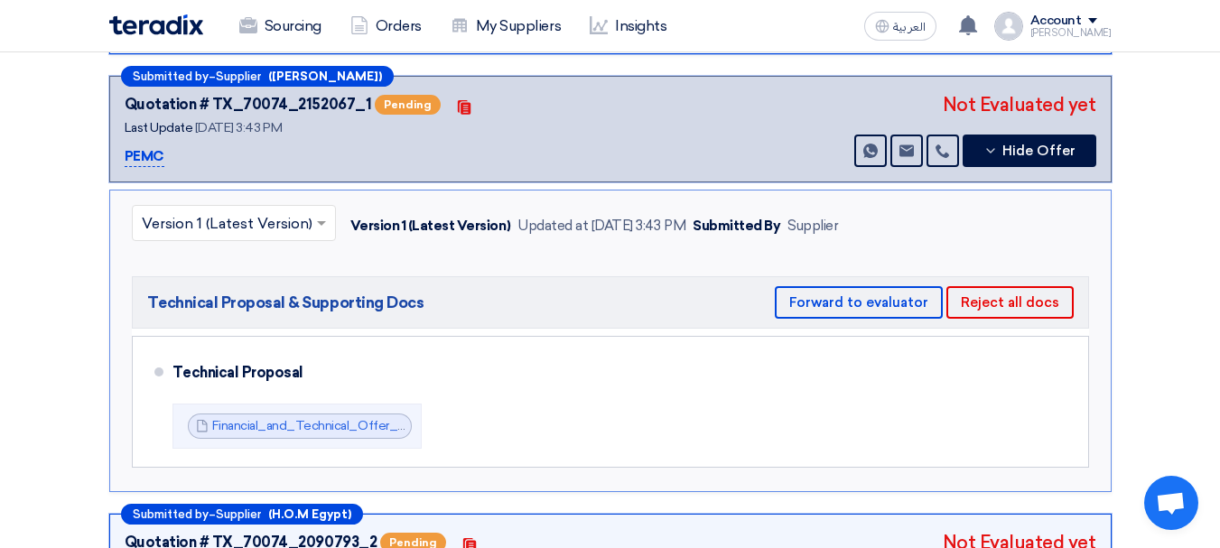
scroll to position [369, 0]
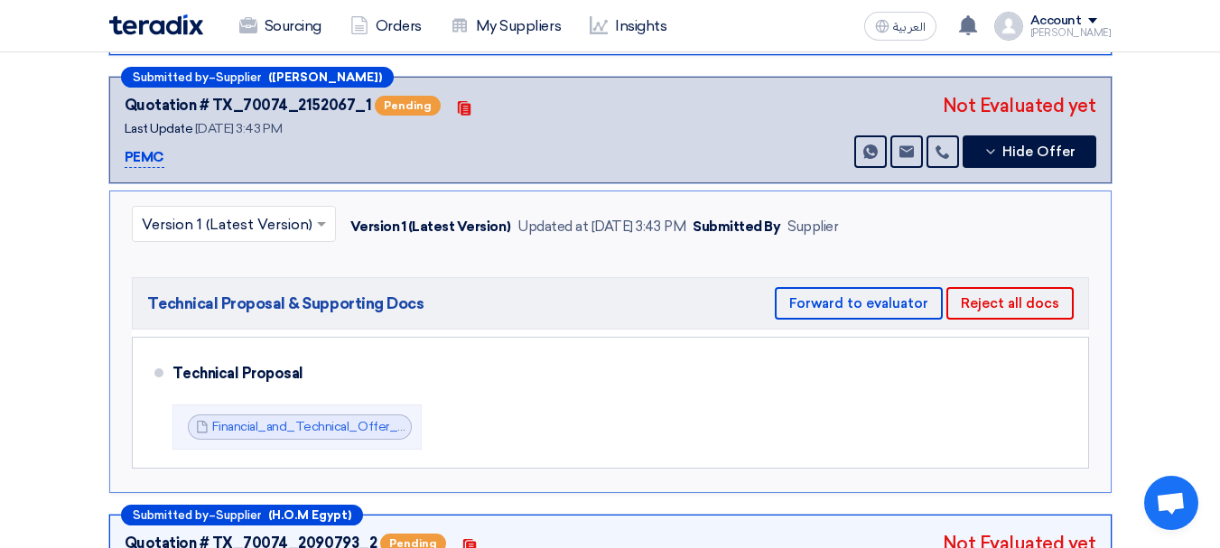
click at [147, 161] on p "PEMC" at bounding box center [145, 158] width 40 height 22
copy p "PEMC"
click at [76, 455] on section "Technical Offers Received Submitted by – Supplier (كرستينا عياد) Quotation # TX…" at bounding box center [610, 262] width 1220 height 844
click at [56, 465] on section "Technical Offers Received Submitted by – Supplier (كرستينا عياد) Quotation # TX…" at bounding box center [610, 262] width 1220 height 844
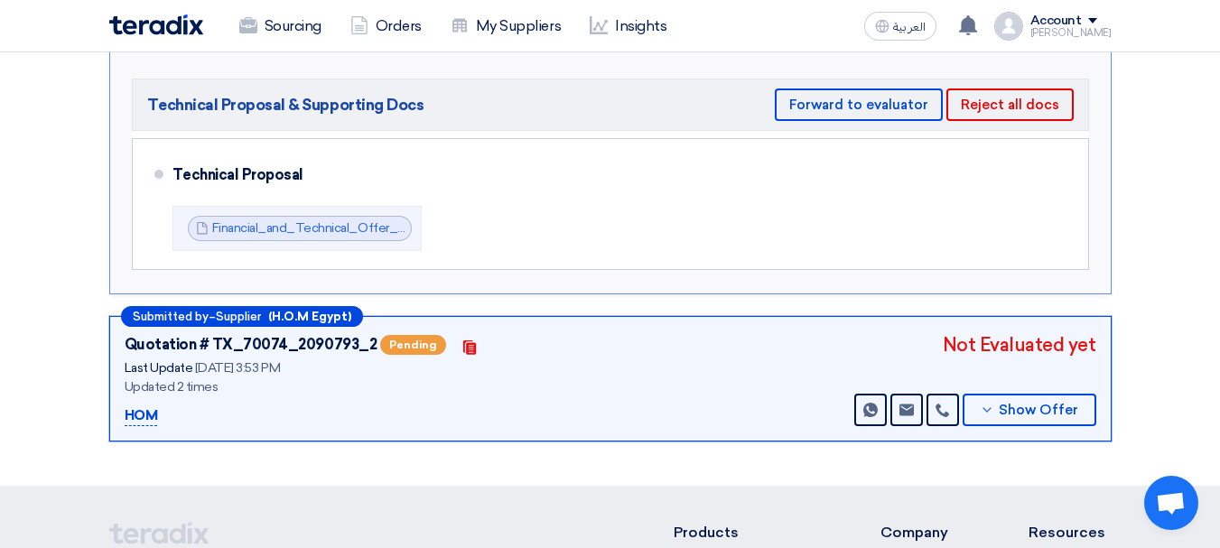
scroll to position [574, 0]
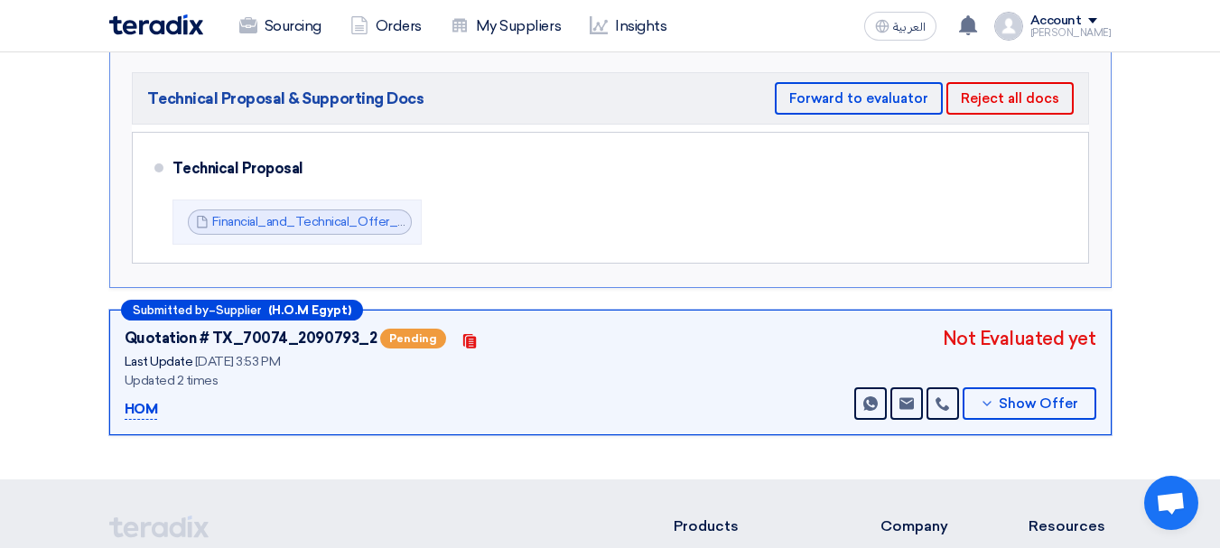
click at [133, 405] on p "HOM" at bounding box center [141, 410] width 33 height 22
copy p "HOM"
click at [79, 434] on section "Technical Offers Received Submitted by – Supplier (كرستينا عياد) Quotation # TX…" at bounding box center [610, 57] width 1220 height 844
click at [1040, 393] on button "Show Offer" at bounding box center [1030, 403] width 134 height 33
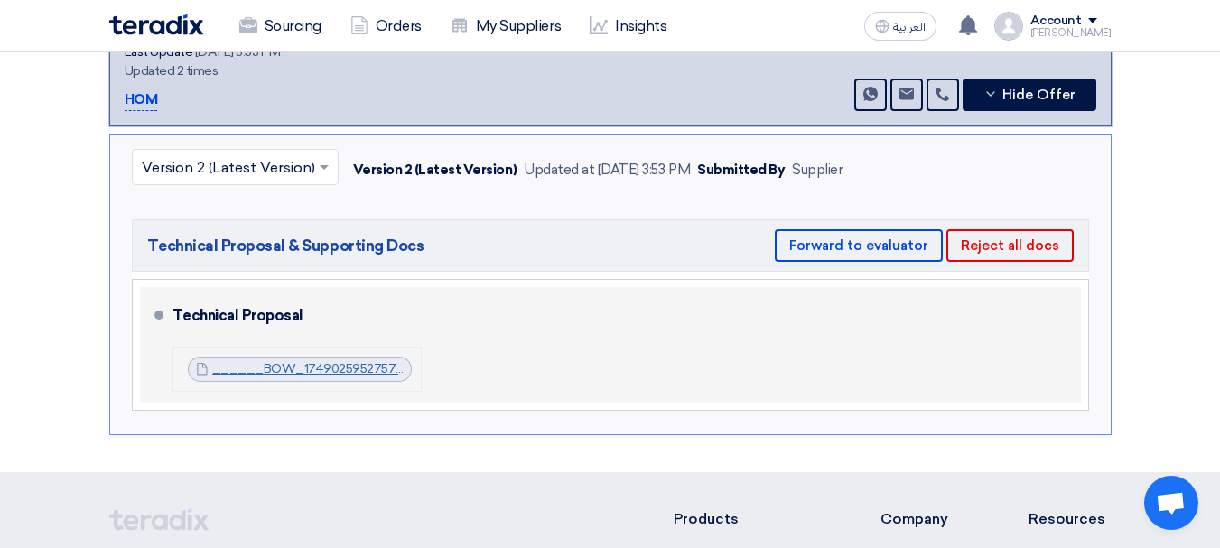
click at [334, 365] on link "______BOW_1749025952757.pdf" at bounding box center [315, 368] width 207 height 15
